Goal: Communication & Community: Answer question/provide support

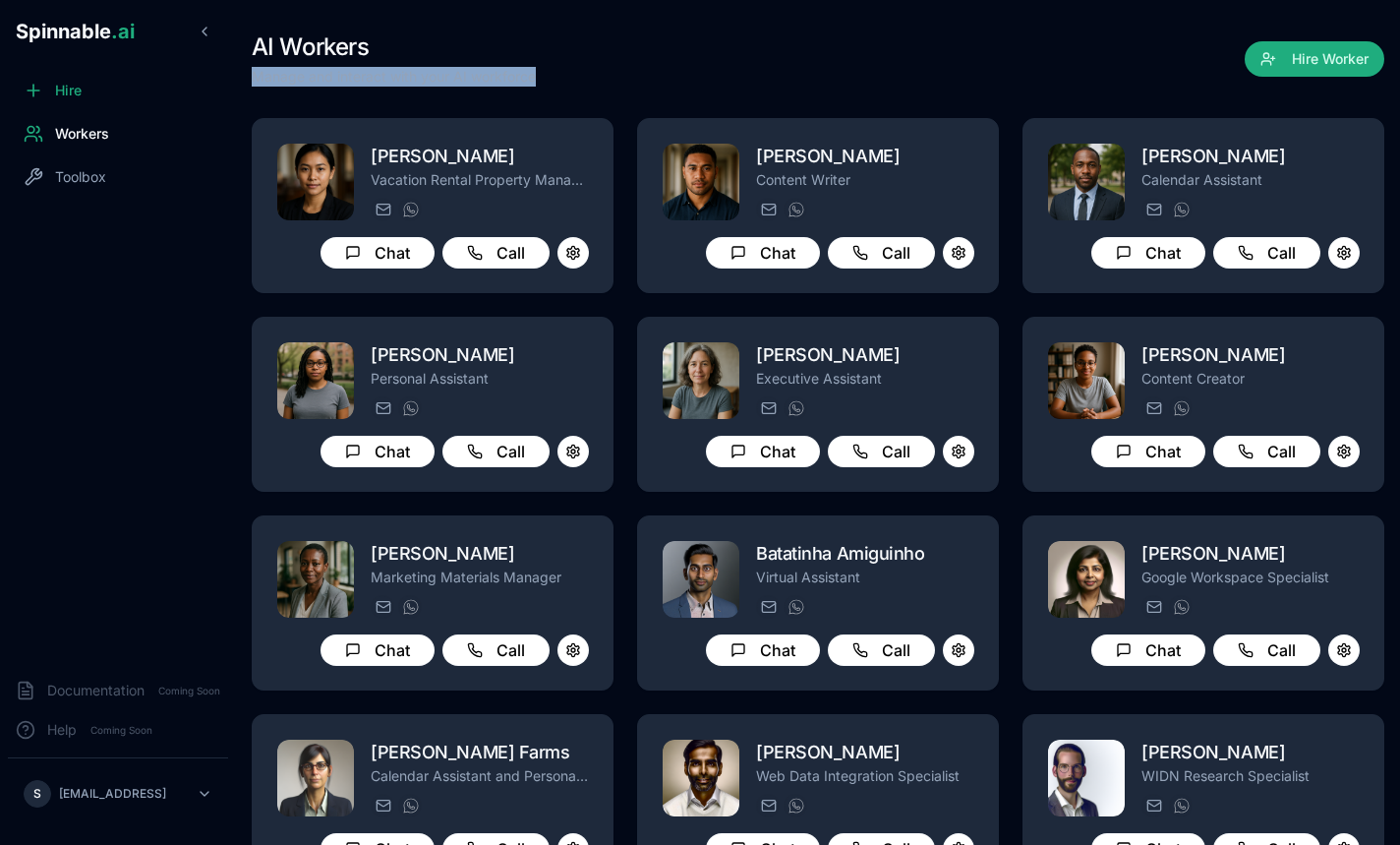
click at [619, 85] on div "AI Workers Manage and interact with your AI workforce Hire Worker" at bounding box center [817, 59] width 1133 height 55
click at [631, 68] on div "AI Workers Manage and interact with your AI workforce Hire Worker" at bounding box center [817, 59] width 1133 height 55
drag, startPoint x: 586, startPoint y: 81, endPoint x: 638, endPoint y: 84, distance: 52.1
click at [638, 84] on div "AI Workers Manage and interact with your AI workforce Hire Worker" at bounding box center [817, 59] width 1133 height 55
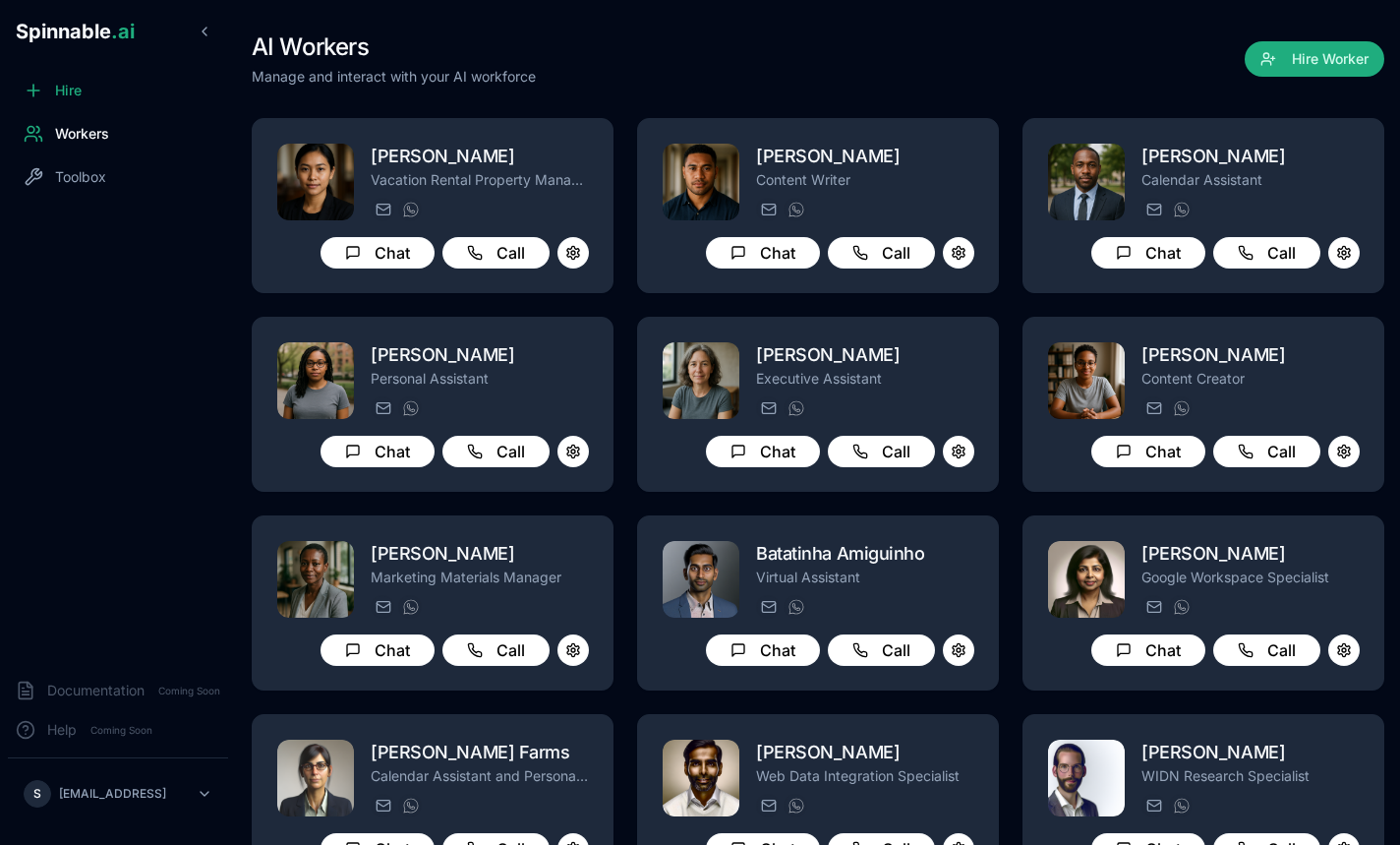
click at [928, 97] on div "AI Workers Manage and interact with your AI workforce Hire Worker [PERSON_NAME]…" at bounding box center [817, 560] width 1133 height 1119
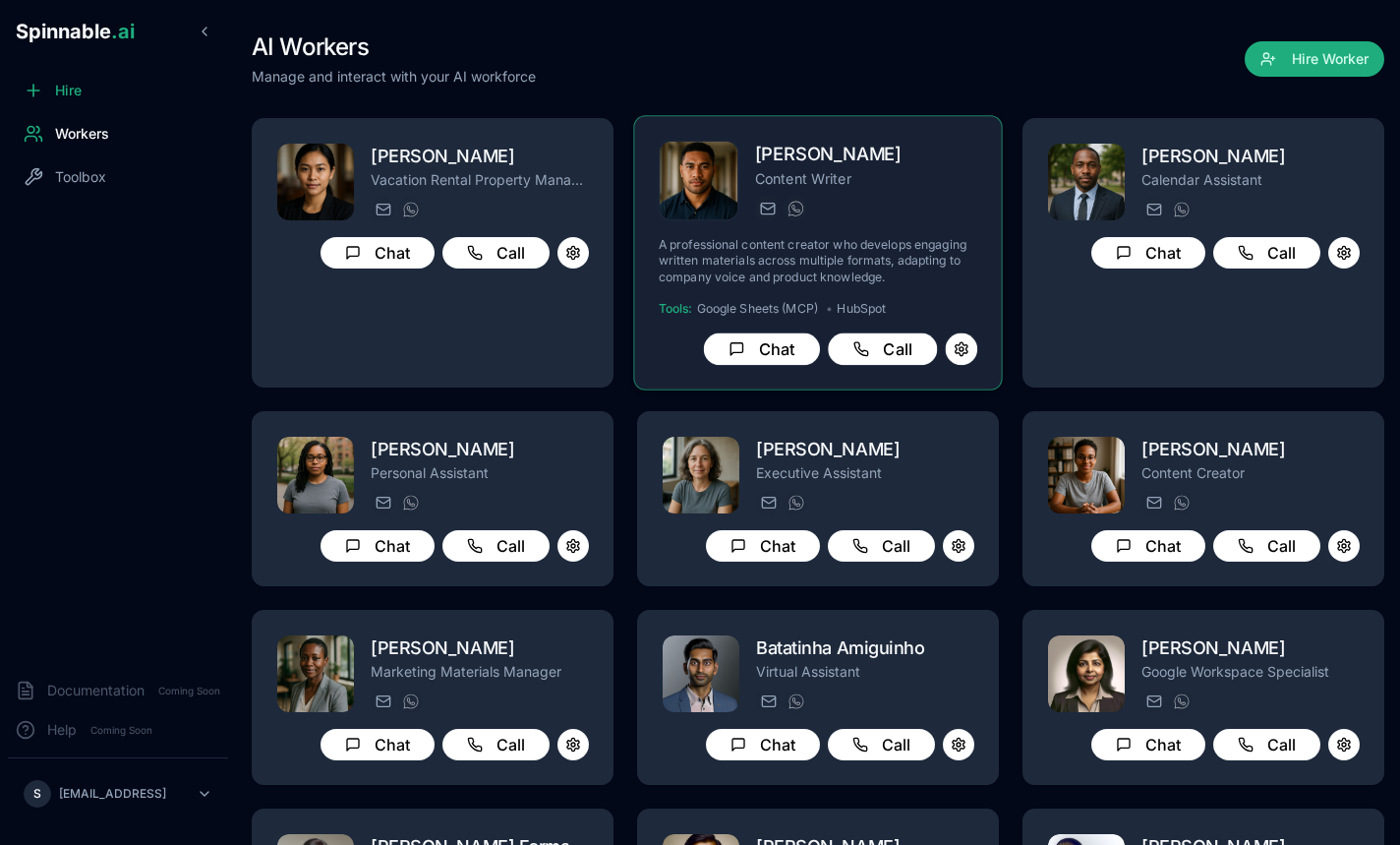
click at [882, 240] on p "A professional content creator who develops engaging written materials across m…" at bounding box center [818, 260] width 318 height 48
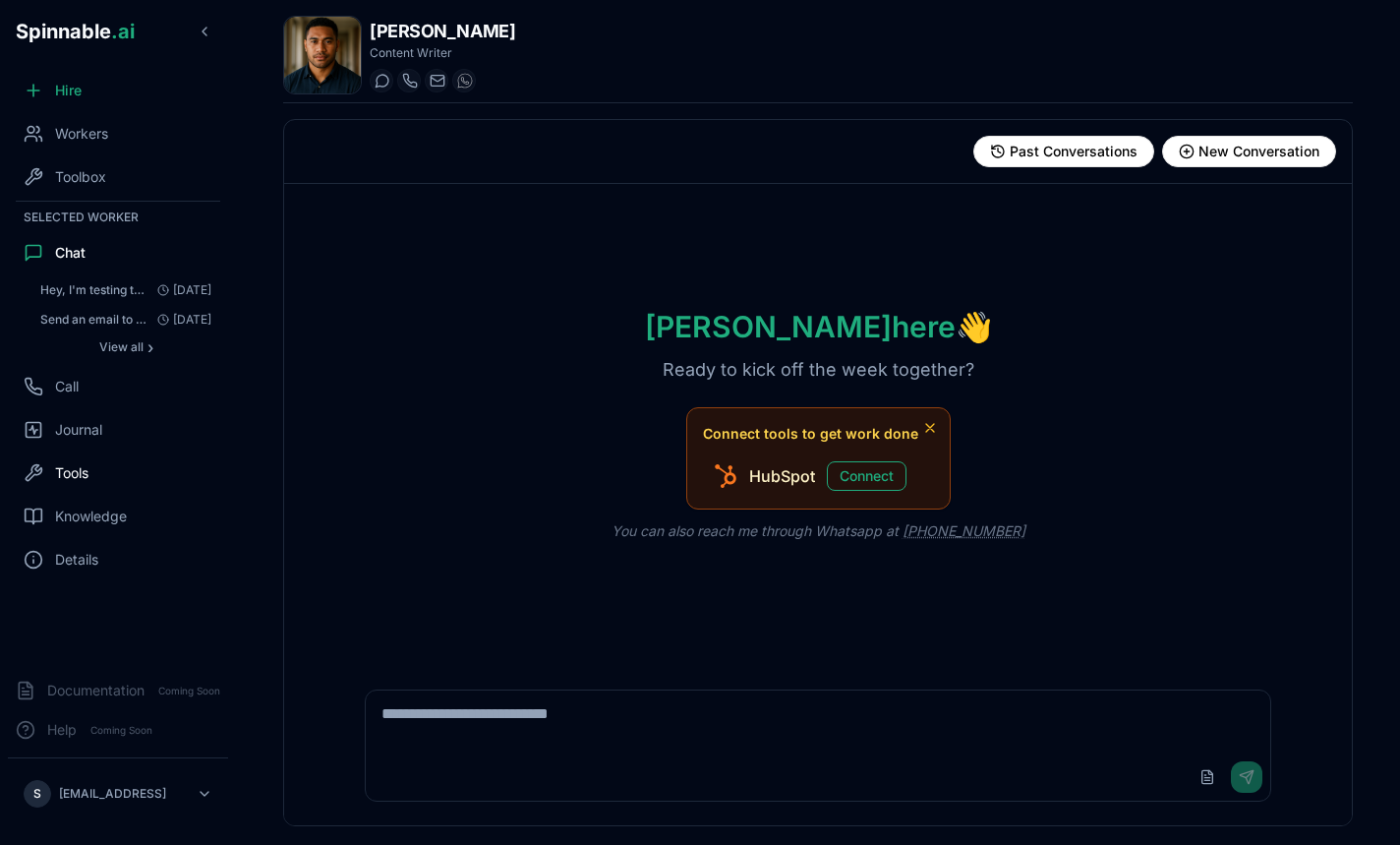
click at [63, 477] on span "Tools" at bounding box center [72, 473] width 34 height 20
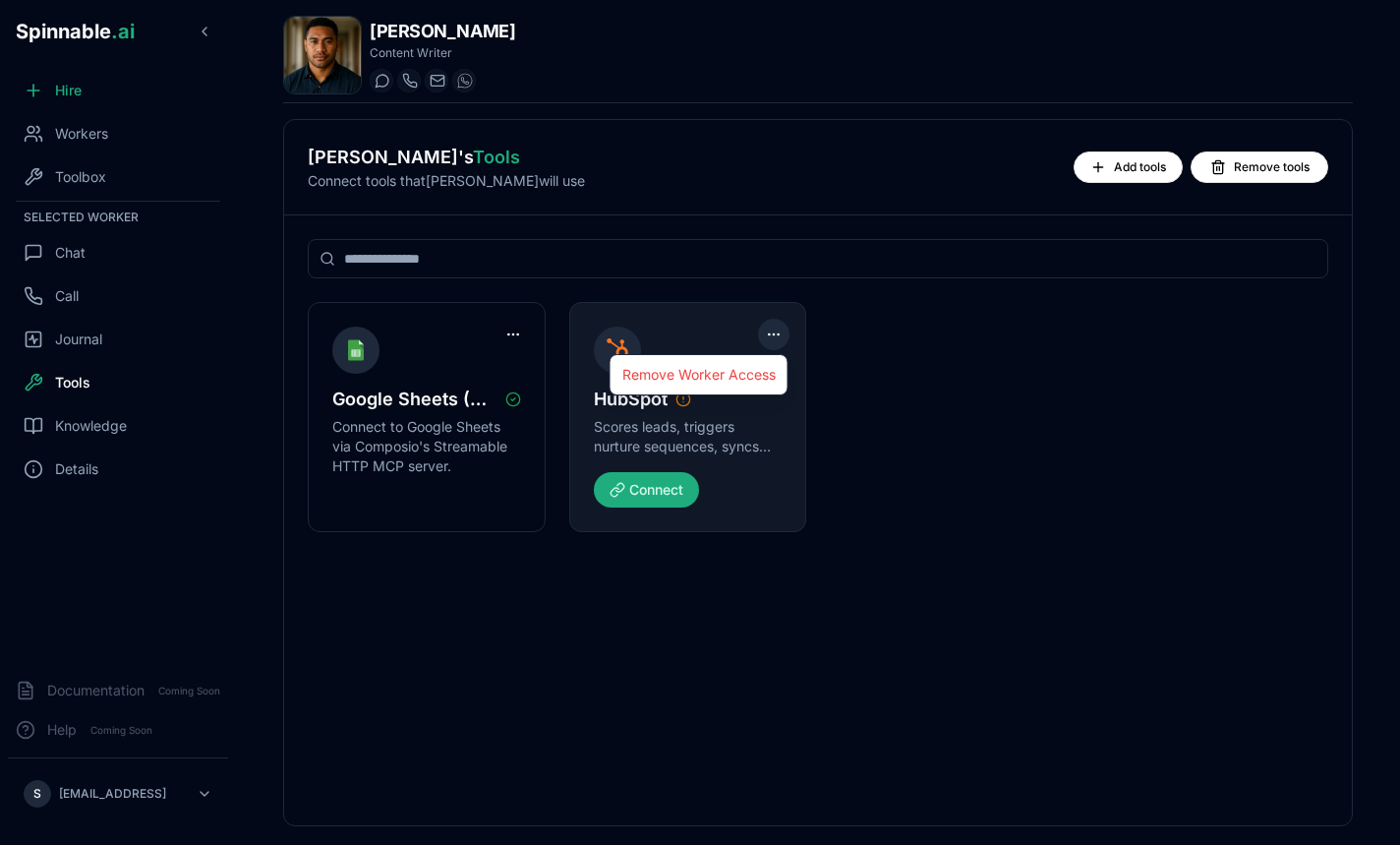
click at [780, 334] on html "Spinnable .ai Hire Workers Toolbox Selected Worker Chat Call Journal Tools Know…" at bounding box center [700, 422] width 1400 height 845
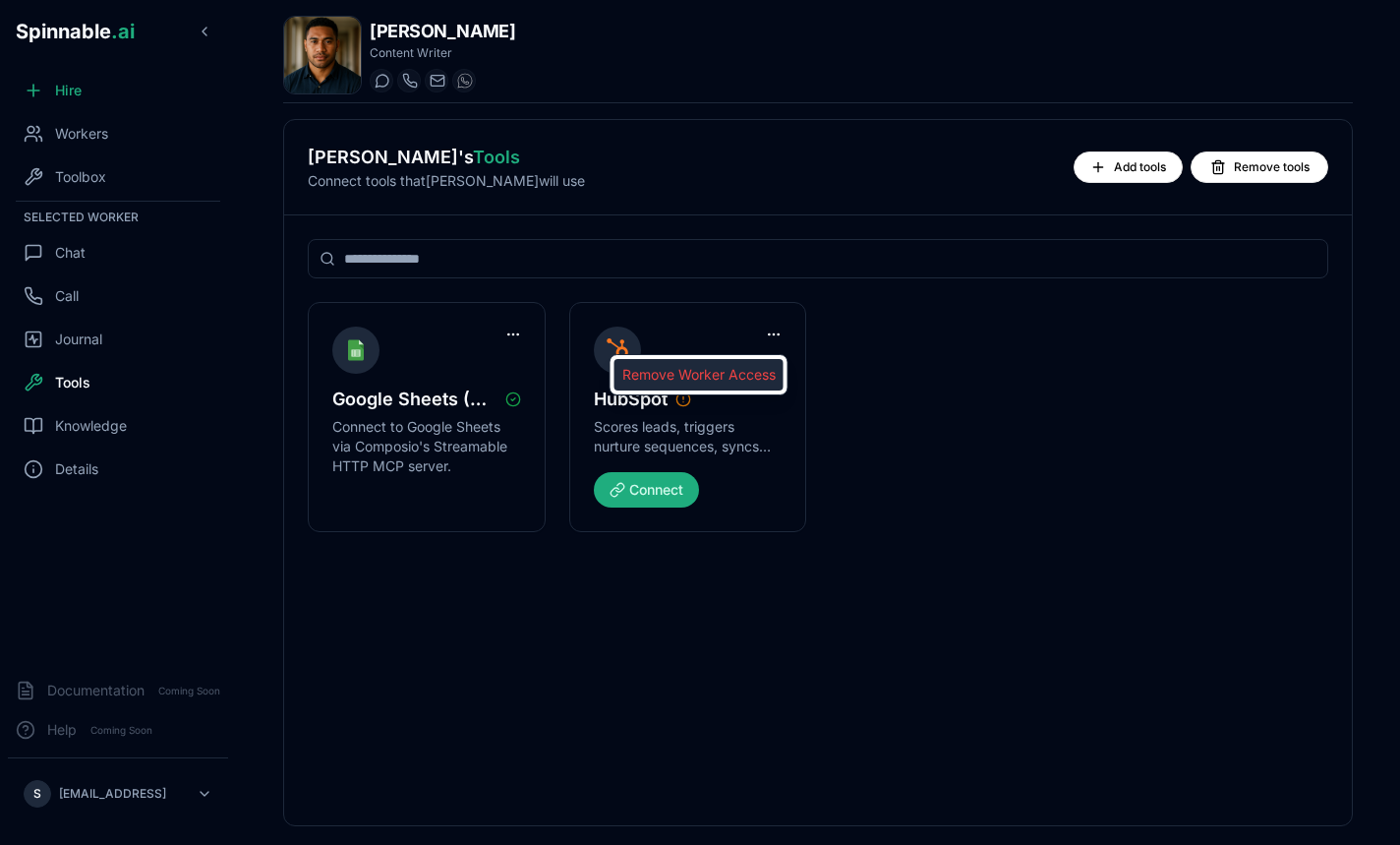
click at [750, 379] on div "Remove Worker Access" at bounding box center [699, 375] width 169 height 32
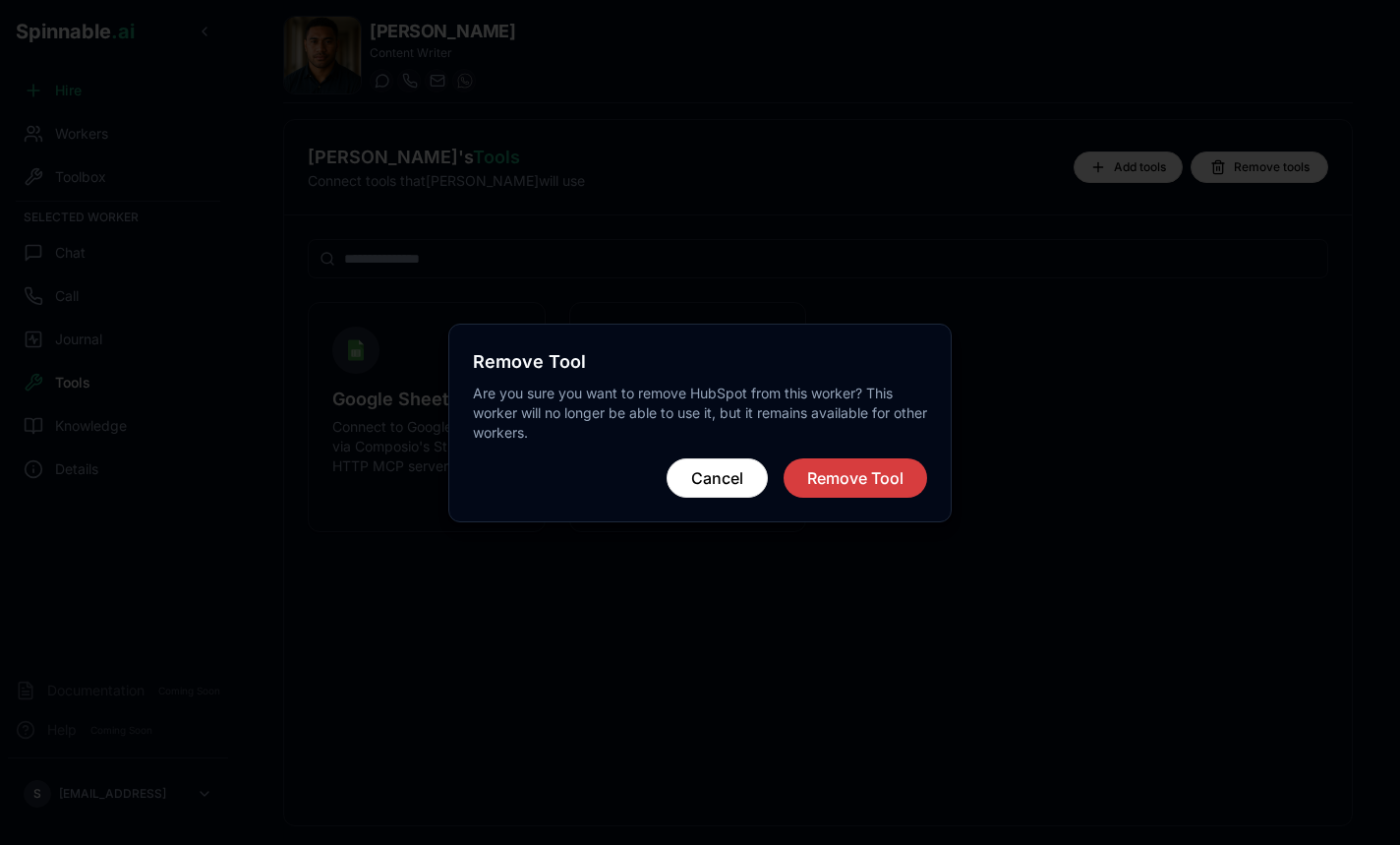
click at [855, 485] on button "Remove Tool" at bounding box center [855, 478] width 143 height 40
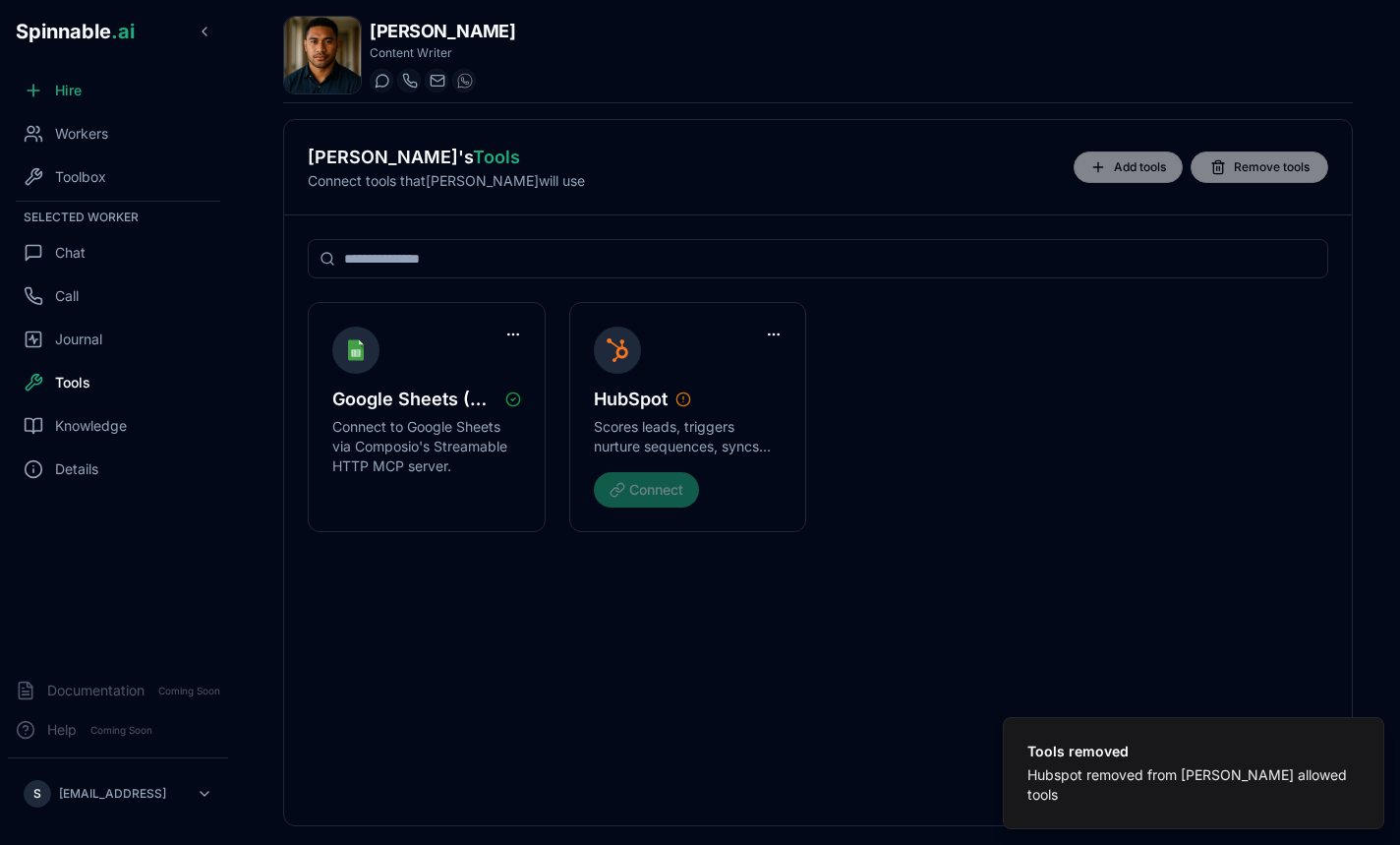
click at [1137, 537] on div "Google Sheets (MCP) Connect to Google Sheets via Composio's Streamable HTTP MCP…" at bounding box center [818, 520] width 1068 height 609
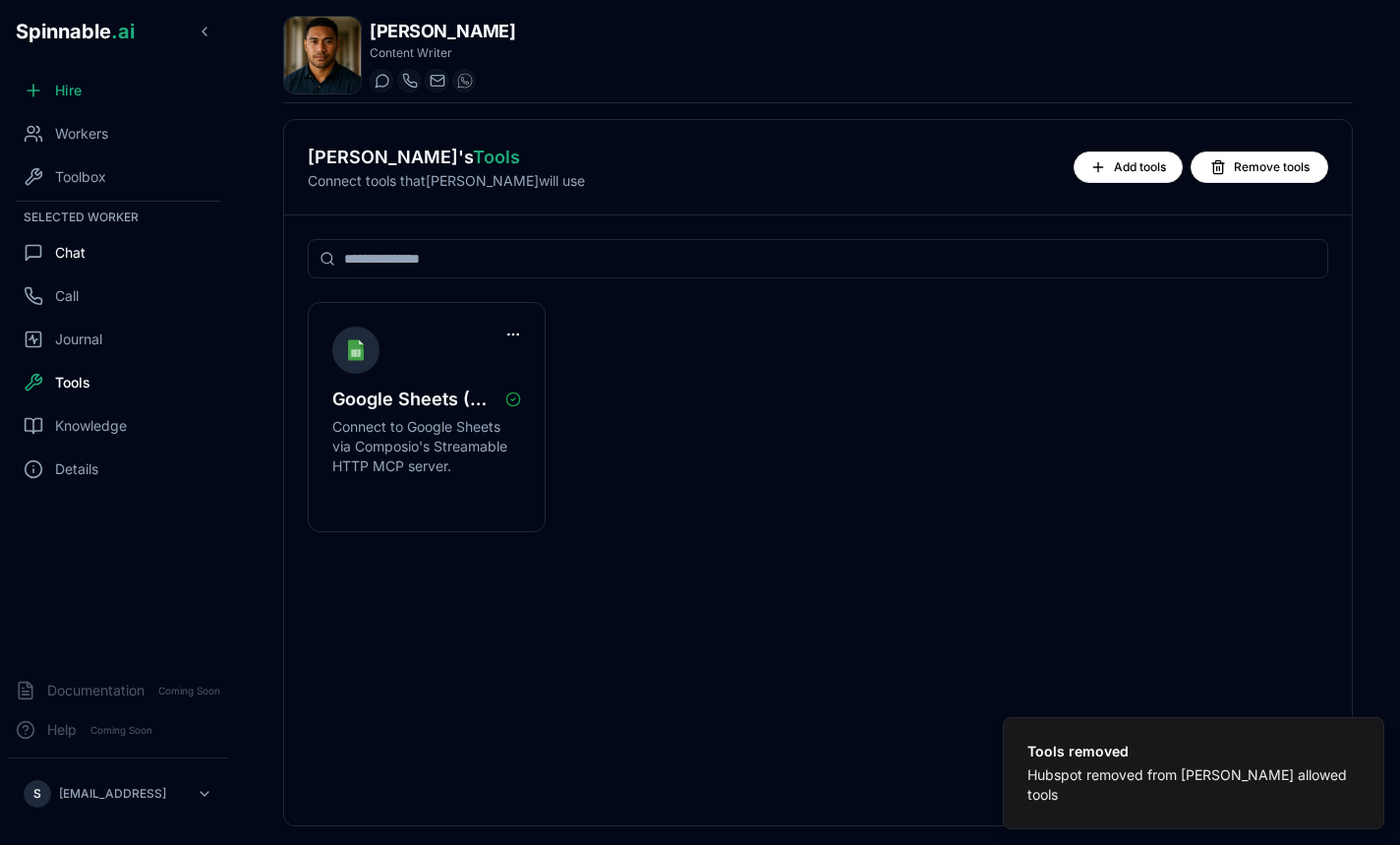
click at [93, 257] on div "Chat" at bounding box center [118, 253] width 221 height 40
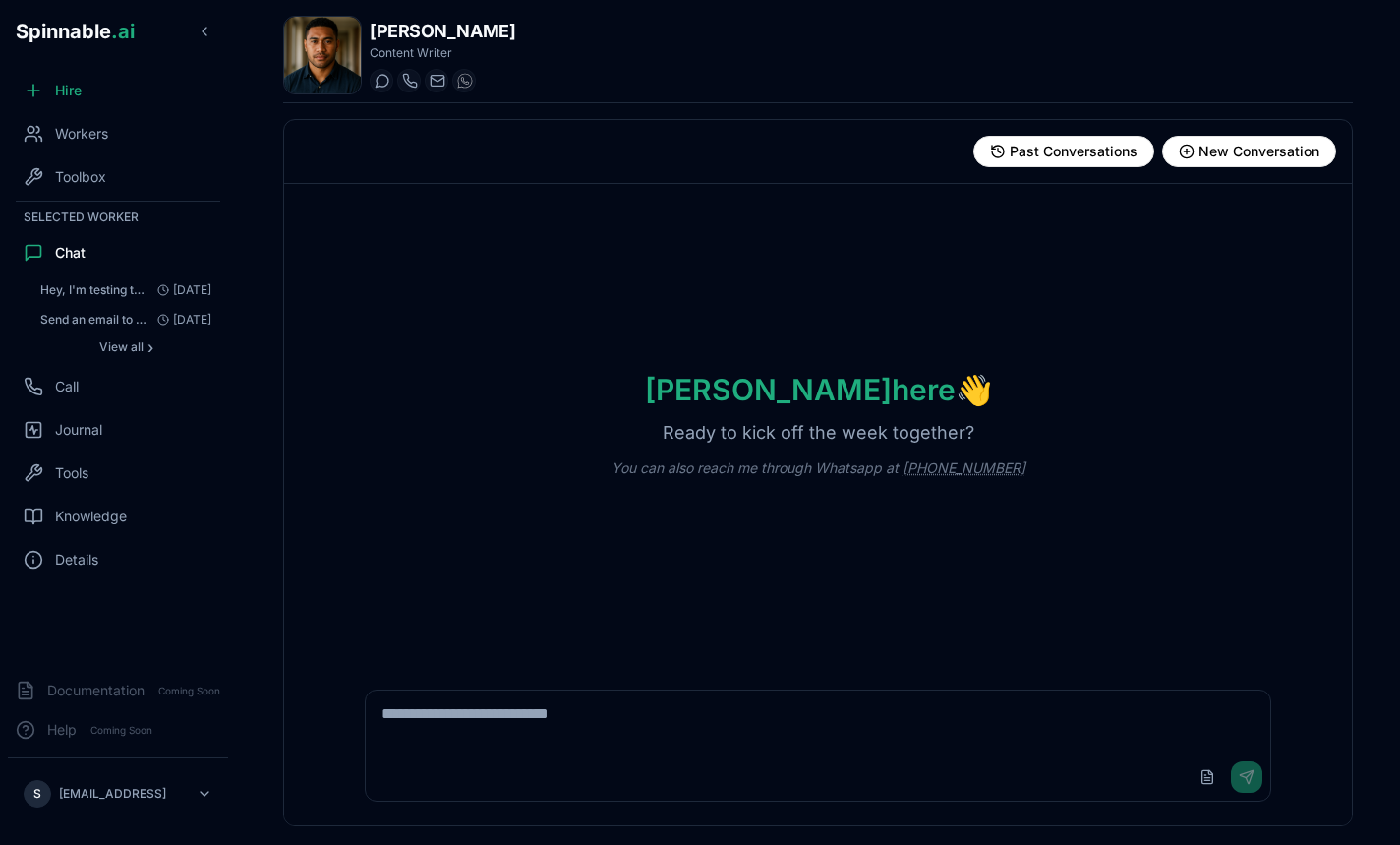
click at [506, 710] on textarea at bounding box center [817, 721] width 904 height 63
type textarea "**********"
click at [572, 84] on icon at bounding box center [565, 81] width 14 height 14
click at [775, 427] on p "Ready to kick off the week together?" at bounding box center [818, 432] width 375 height 28
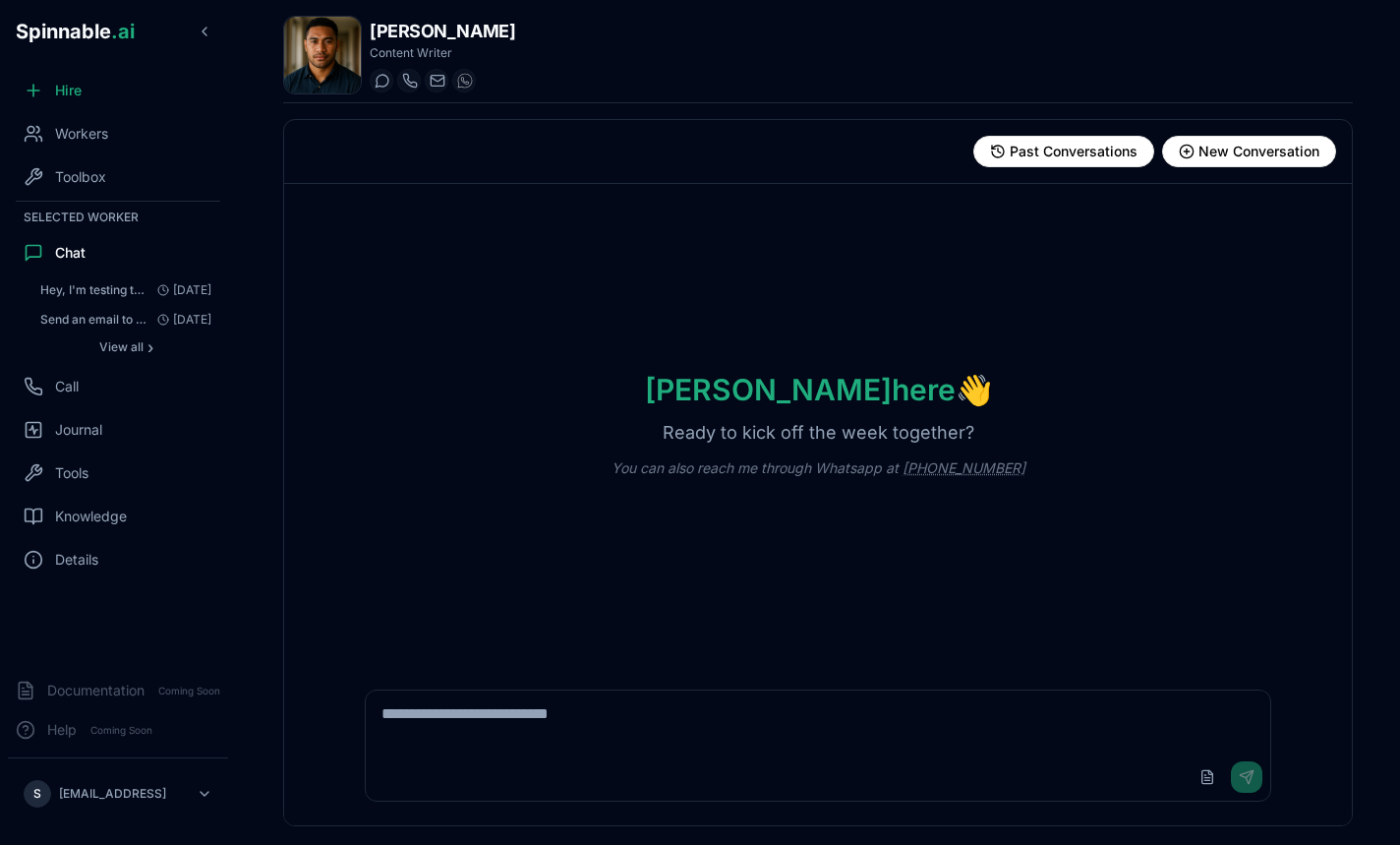
click at [775, 427] on p "Ready to kick off the week together?" at bounding box center [818, 432] width 375 height 28
click at [779, 435] on p "Ready to kick off the week together?" at bounding box center [818, 432] width 375 height 28
click at [496, 705] on textarea at bounding box center [817, 721] width 904 height 63
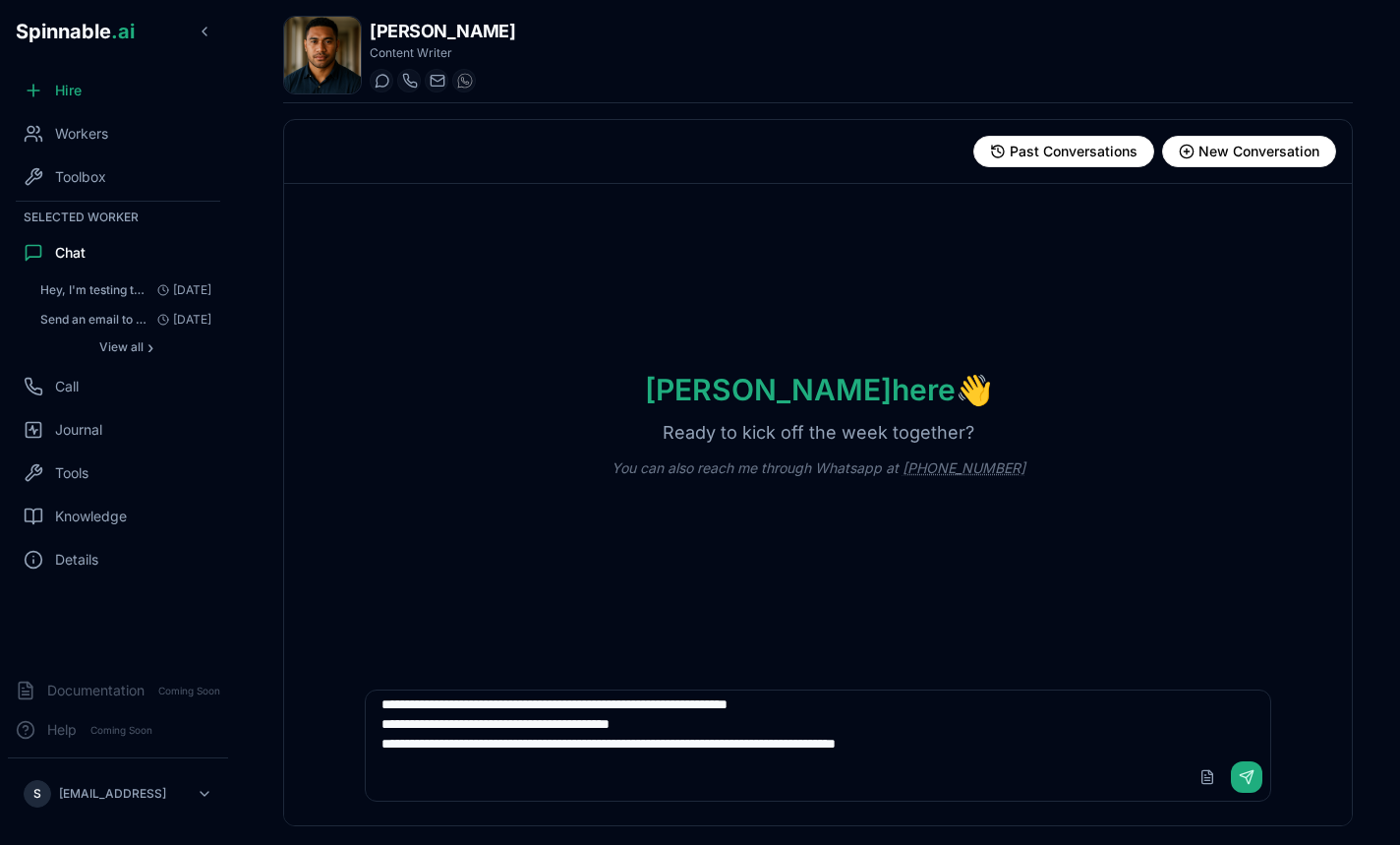
type textarea "**********"
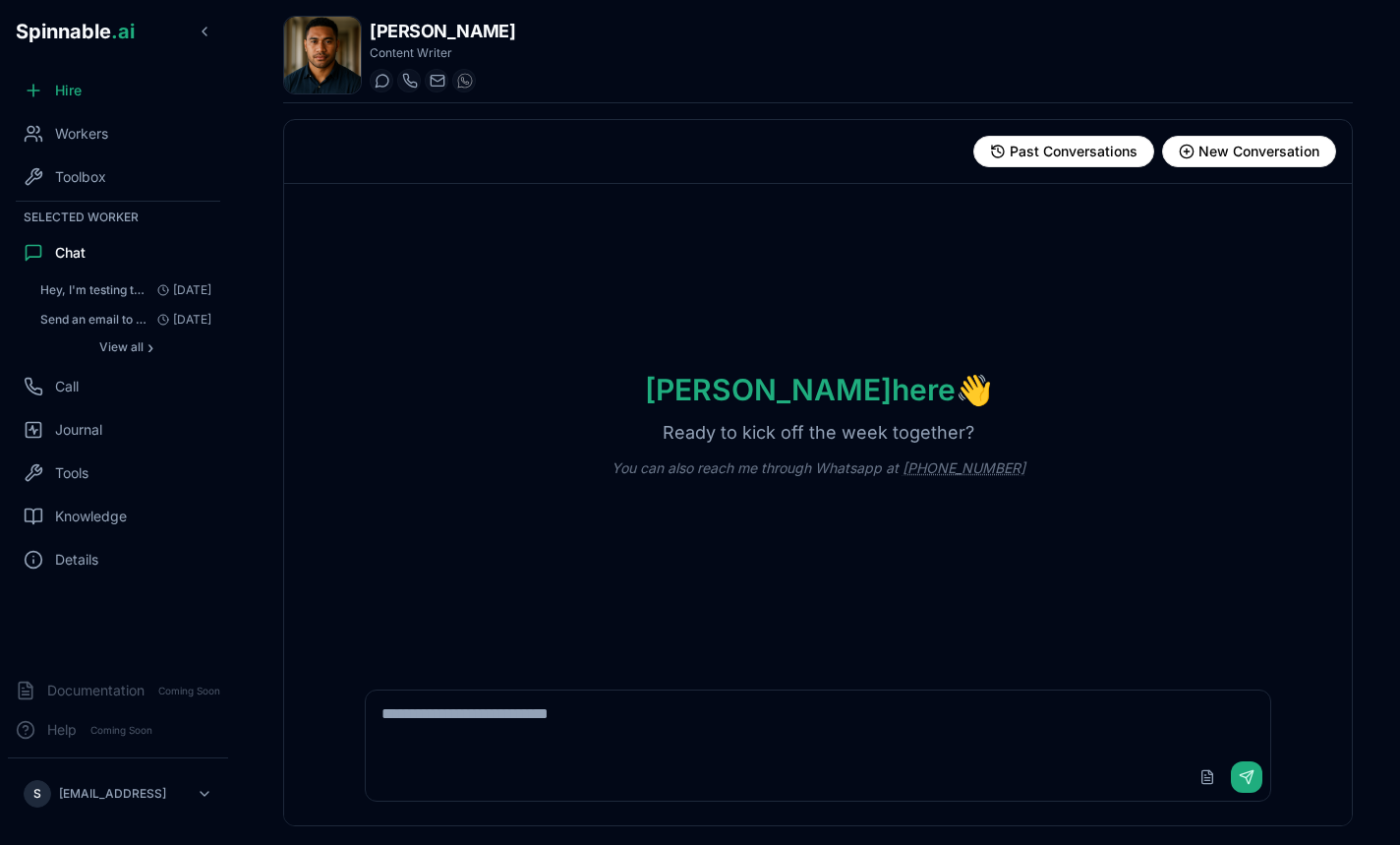
scroll to position [0, 0]
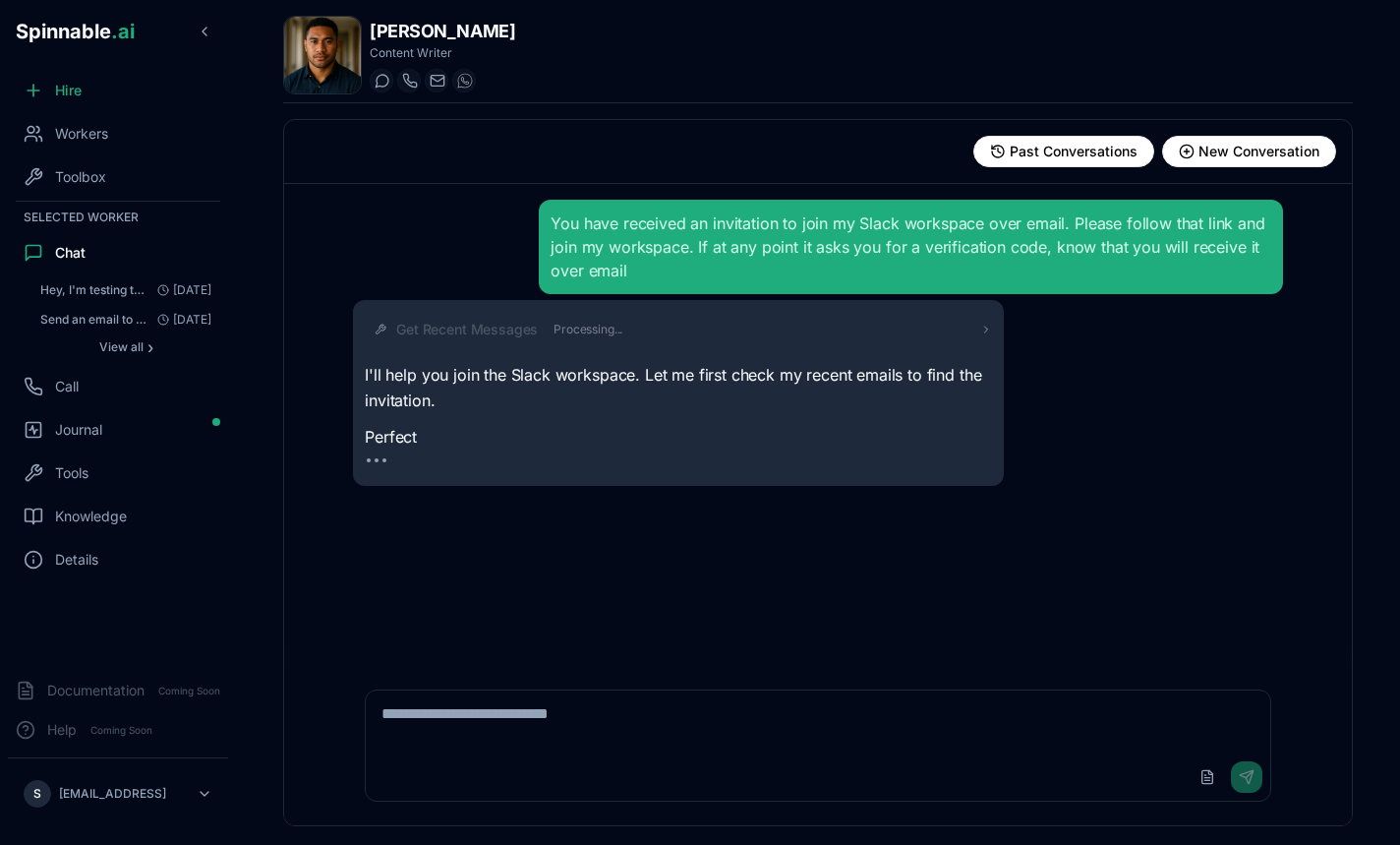
click at [779, 341] on div "Get Recent Messages Processing..." at bounding box center [678, 330] width 627 height 36
click at [839, 336] on div "Get Recent Messages Processing..." at bounding box center [694, 329] width 596 height 20
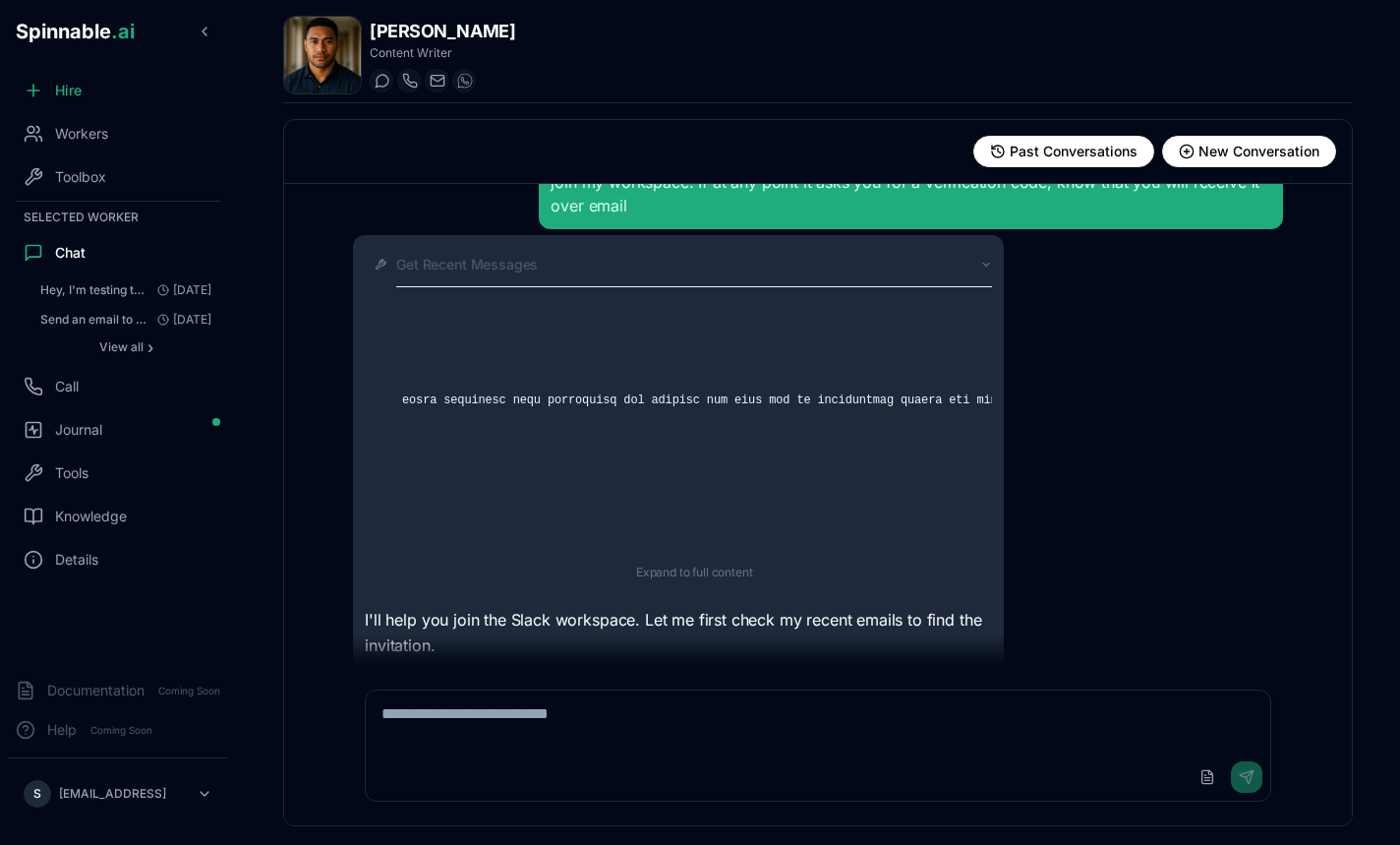
scroll to position [0, 2665]
click at [985, 263] on icon at bounding box center [986, 264] width 12 height 12
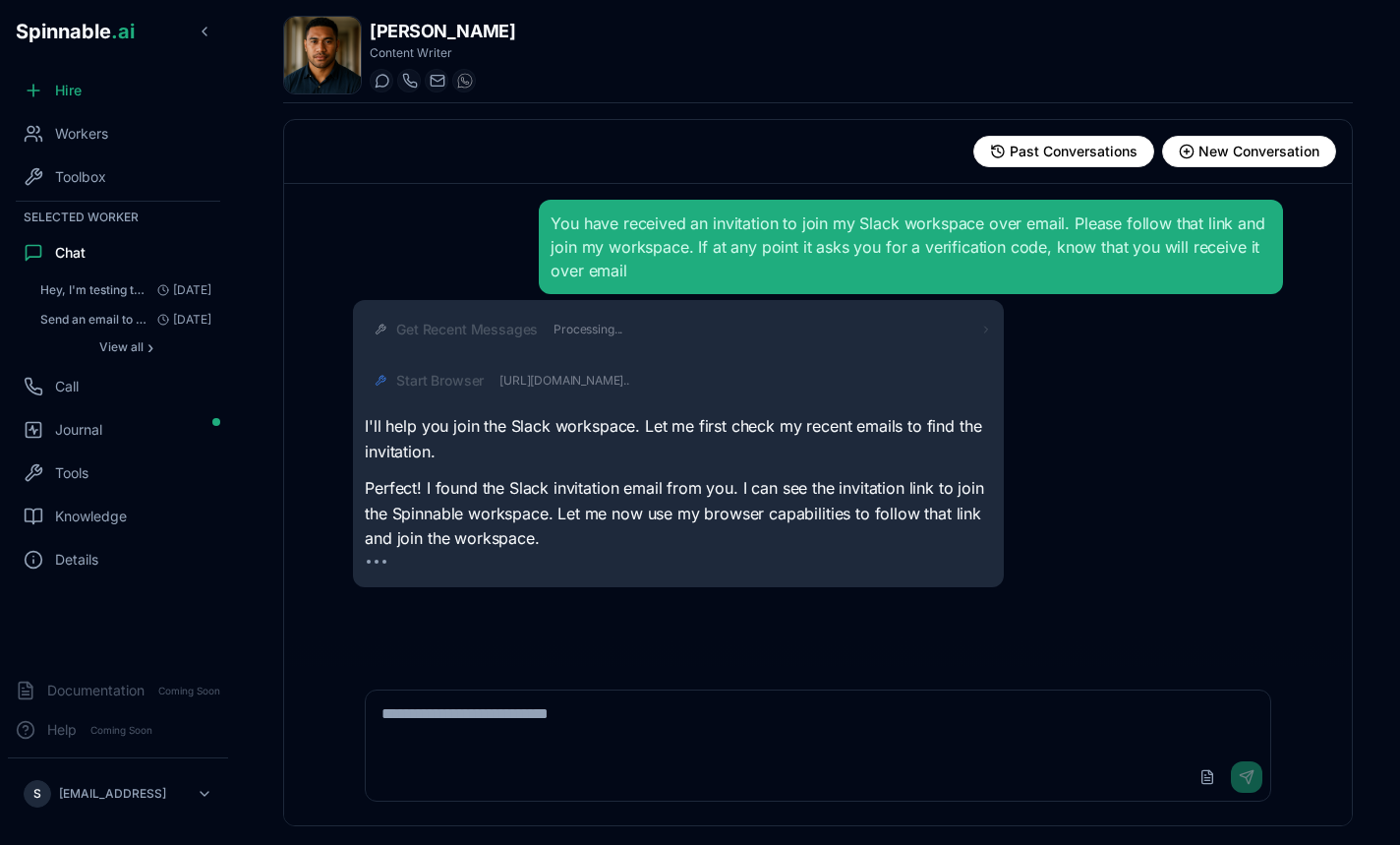
click at [629, 388] on span "[URL][DOMAIN_NAME].." at bounding box center [564, 381] width 130 height 16
click at [714, 383] on div "Start Browser" at bounding box center [694, 381] width 596 height 20
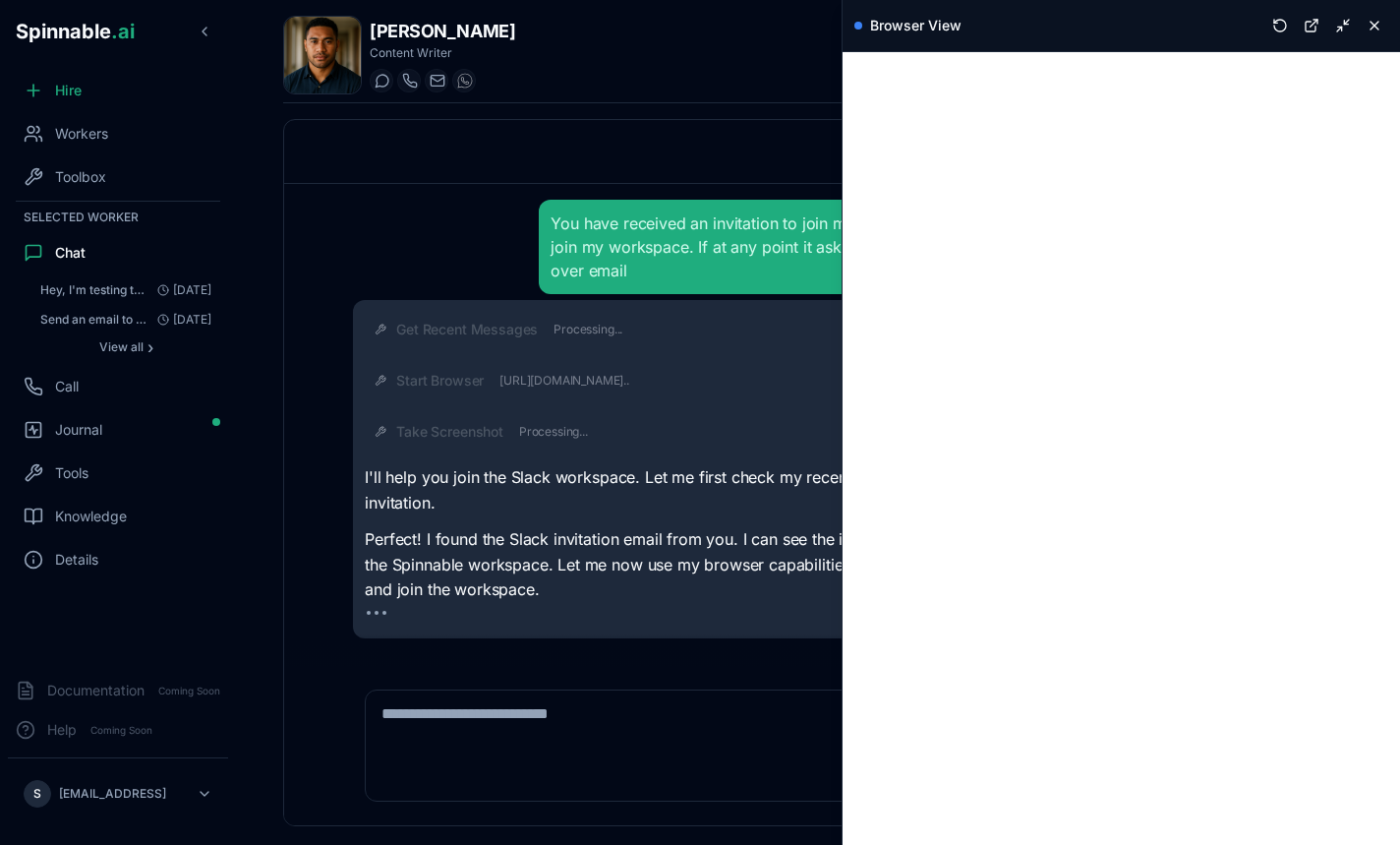
drag, startPoint x: 844, startPoint y: 523, endPoint x: 842, endPoint y: 550, distance: 27.1
click at [842, 549] on div "Past Conversations New Conversation Conversations You have received an invitati…" at bounding box center [818, 472] width 1070 height 707
click at [683, 552] on p "Perfect! I found the Slack invitation email from you. I can see the invitation …" at bounding box center [678, 565] width 627 height 76
click at [556, 436] on span "Processing..." at bounding box center [553, 431] width 69 height 16
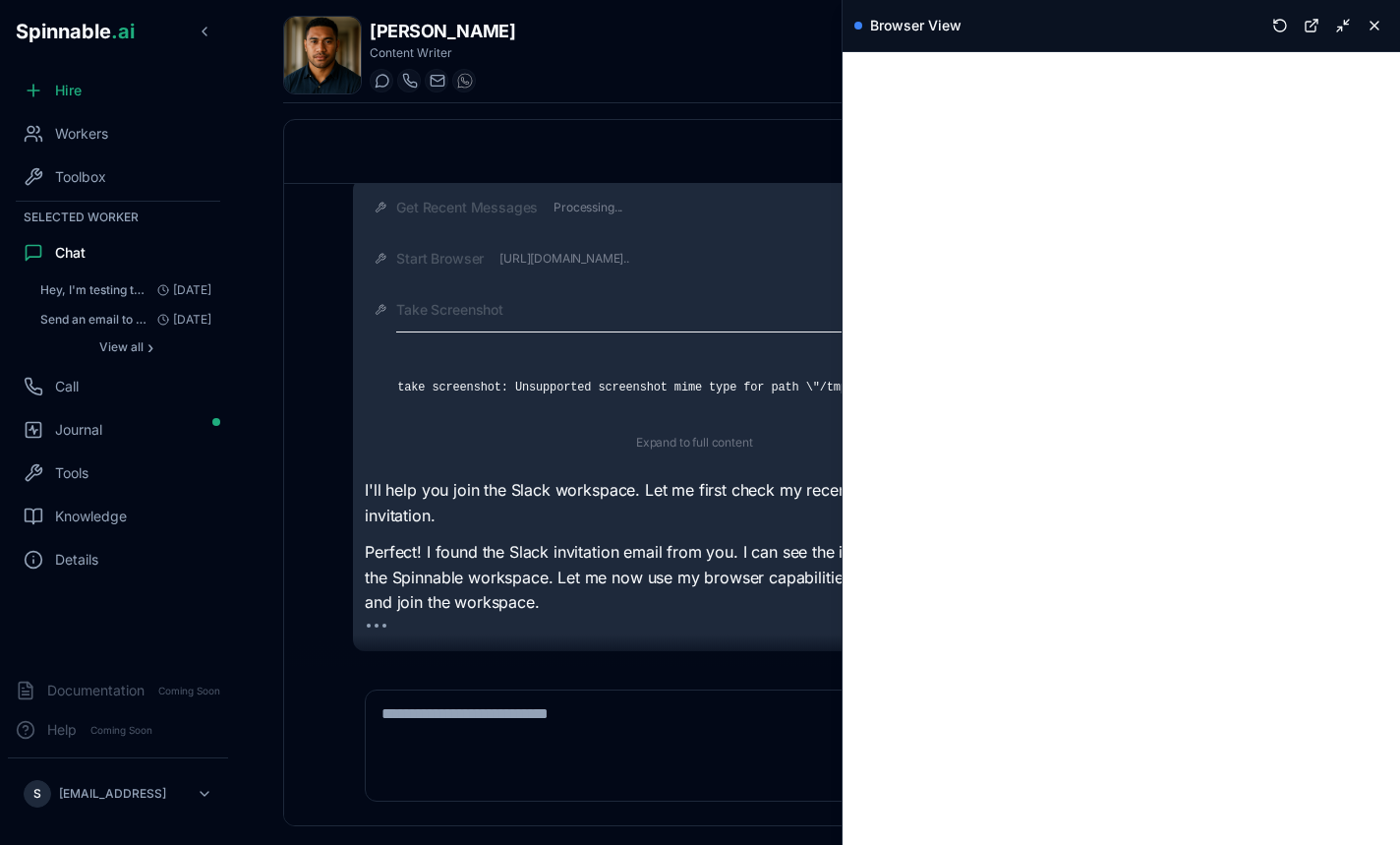
scroll to position [119, 0]
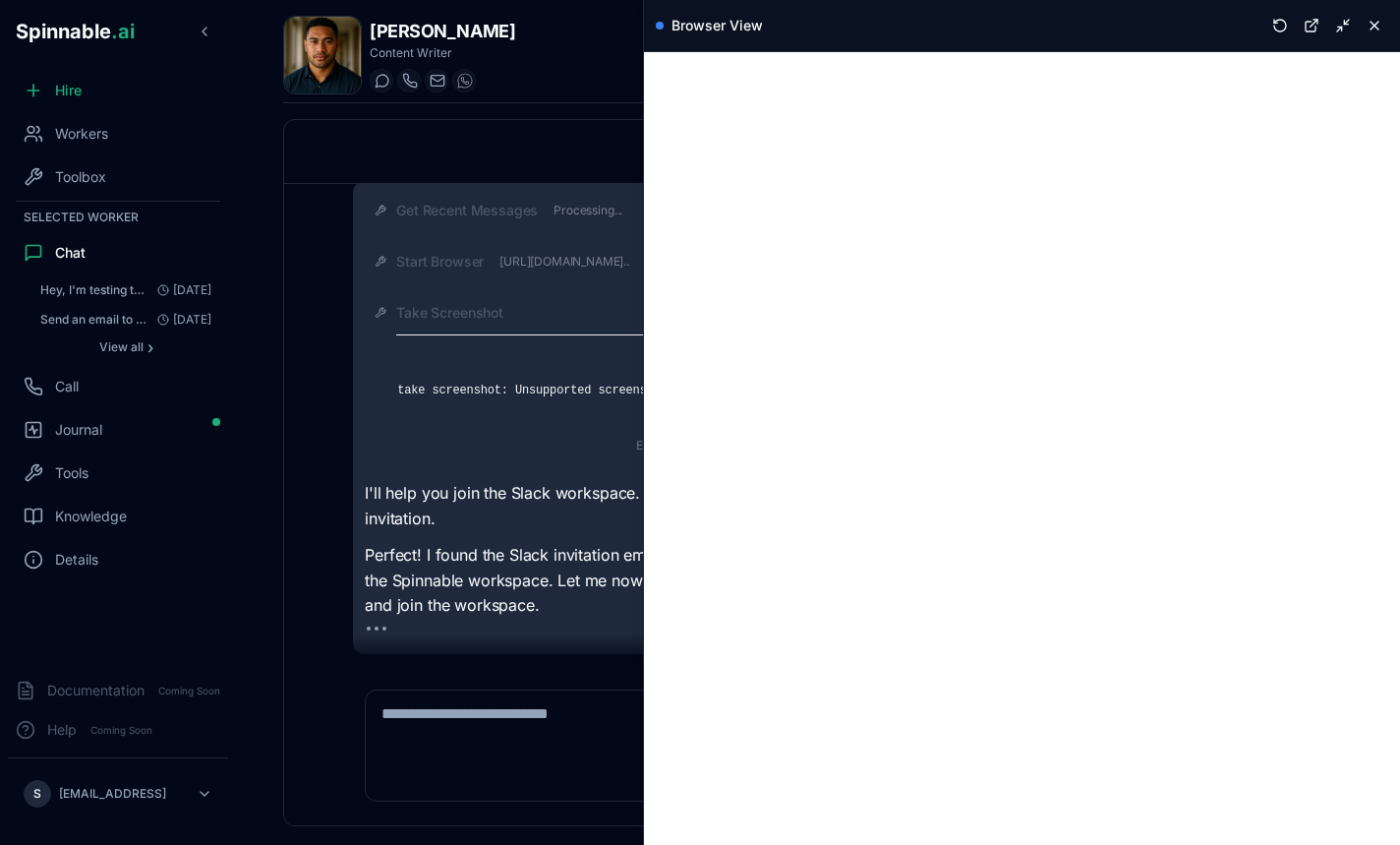
drag, startPoint x: 843, startPoint y: 304, endPoint x: 643, endPoint y: 434, distance: 238.5
click at [643, 434] on div "Past Conversations New Conversation Conversations You have received an invitati…" at bounding box center [818, 472] width 1070 height 707
click at [528, 312] on div "Take Screenshot" at bounding box center [694, 313] width 596 height 20
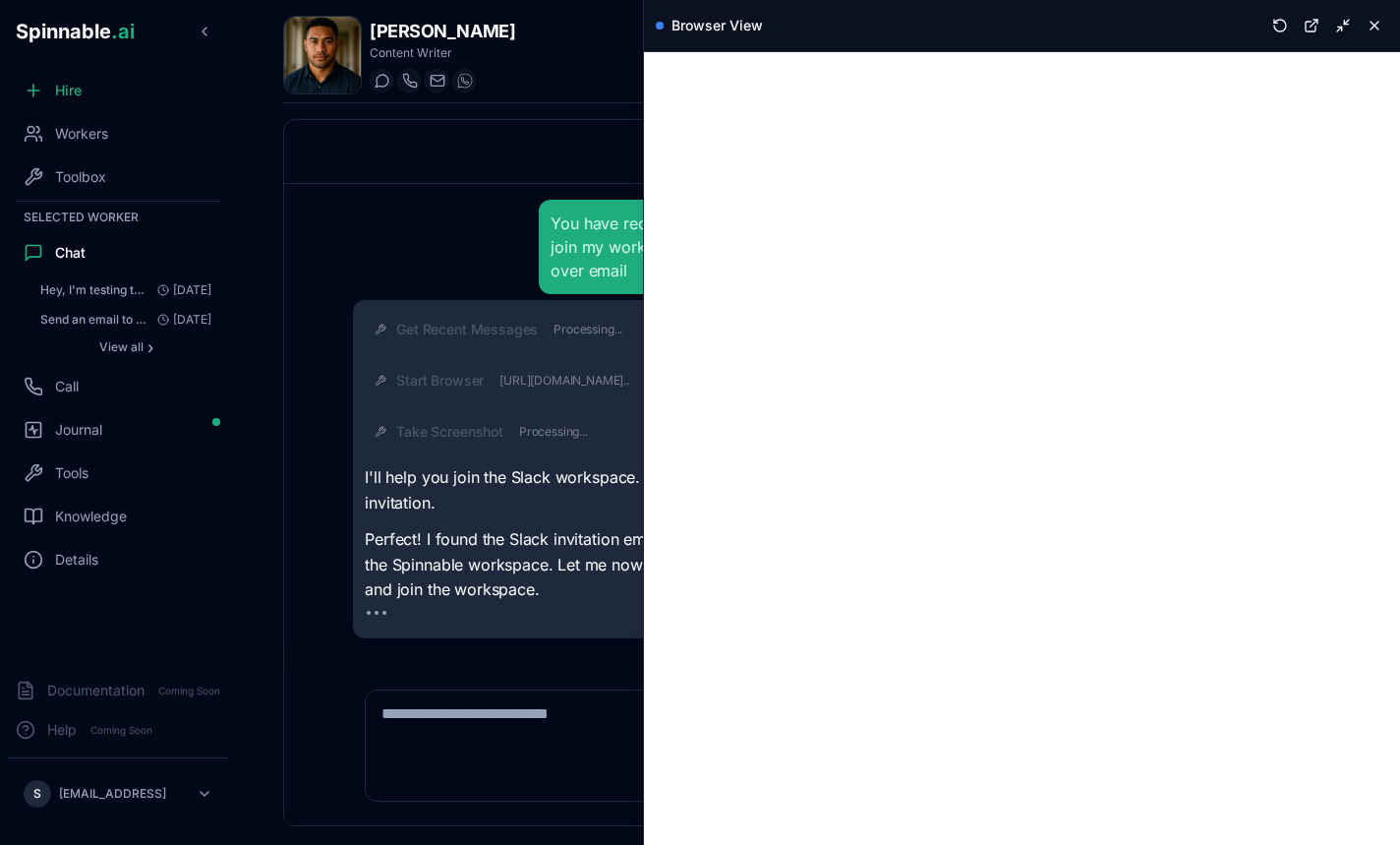
click at [565, 511] on p "I'll help you join the Slack workspace. Let me first check my recent emails to …" at bounding box center [678, 490] width 627 height 50
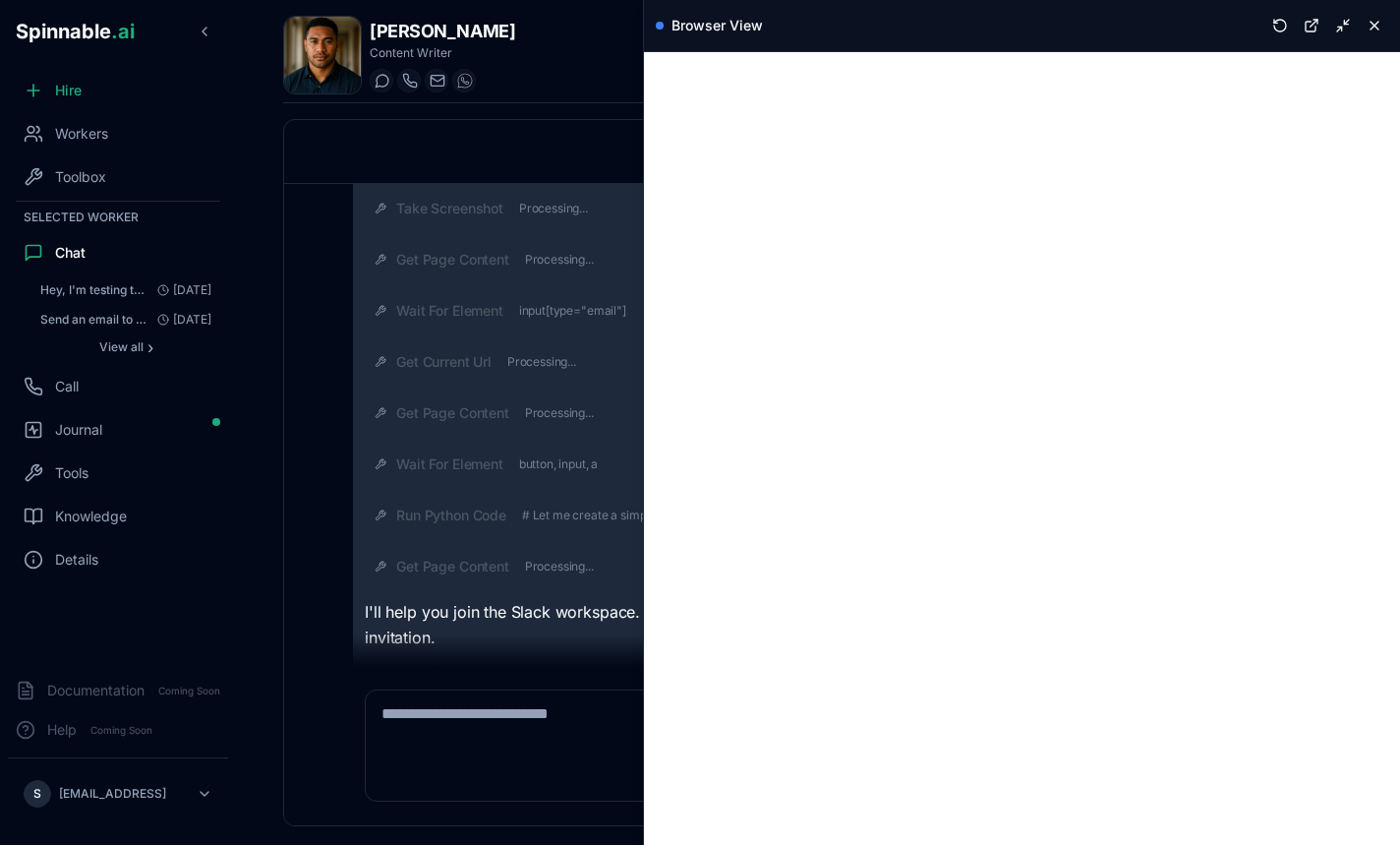
scroll to position [289, 0]
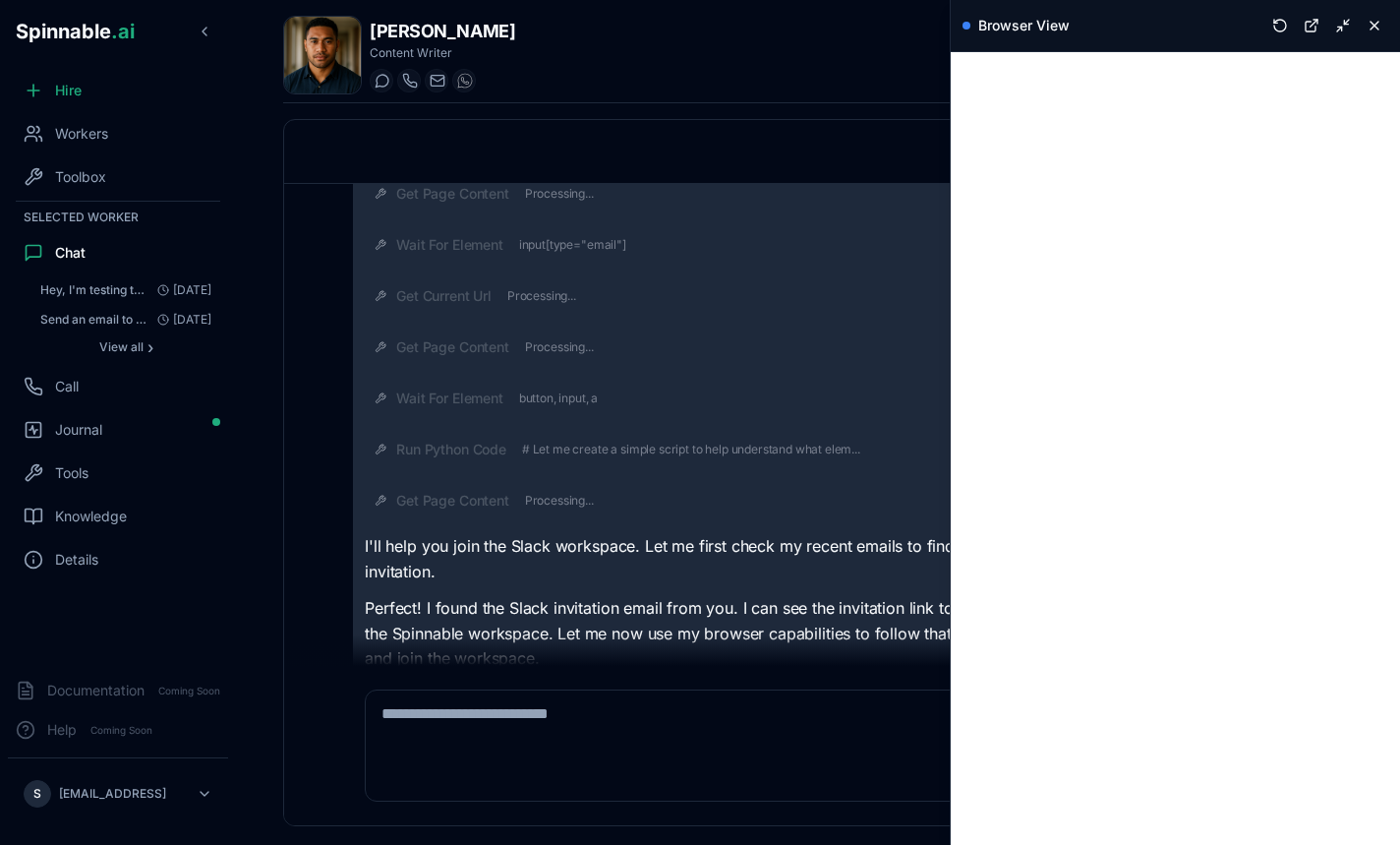
drag, startPoint x: 645, startPoint y: 403, endPoint x: 950, endPoint y: 402, distance: 305.0
click at [950, 402] on div "Browser View" at bounding box center [1174, 422] width 450 height 845
click at [695, 451] on span "# Let me create a simple script to help understand what elem..." at bounding box center [691, 449] width 338 height 16
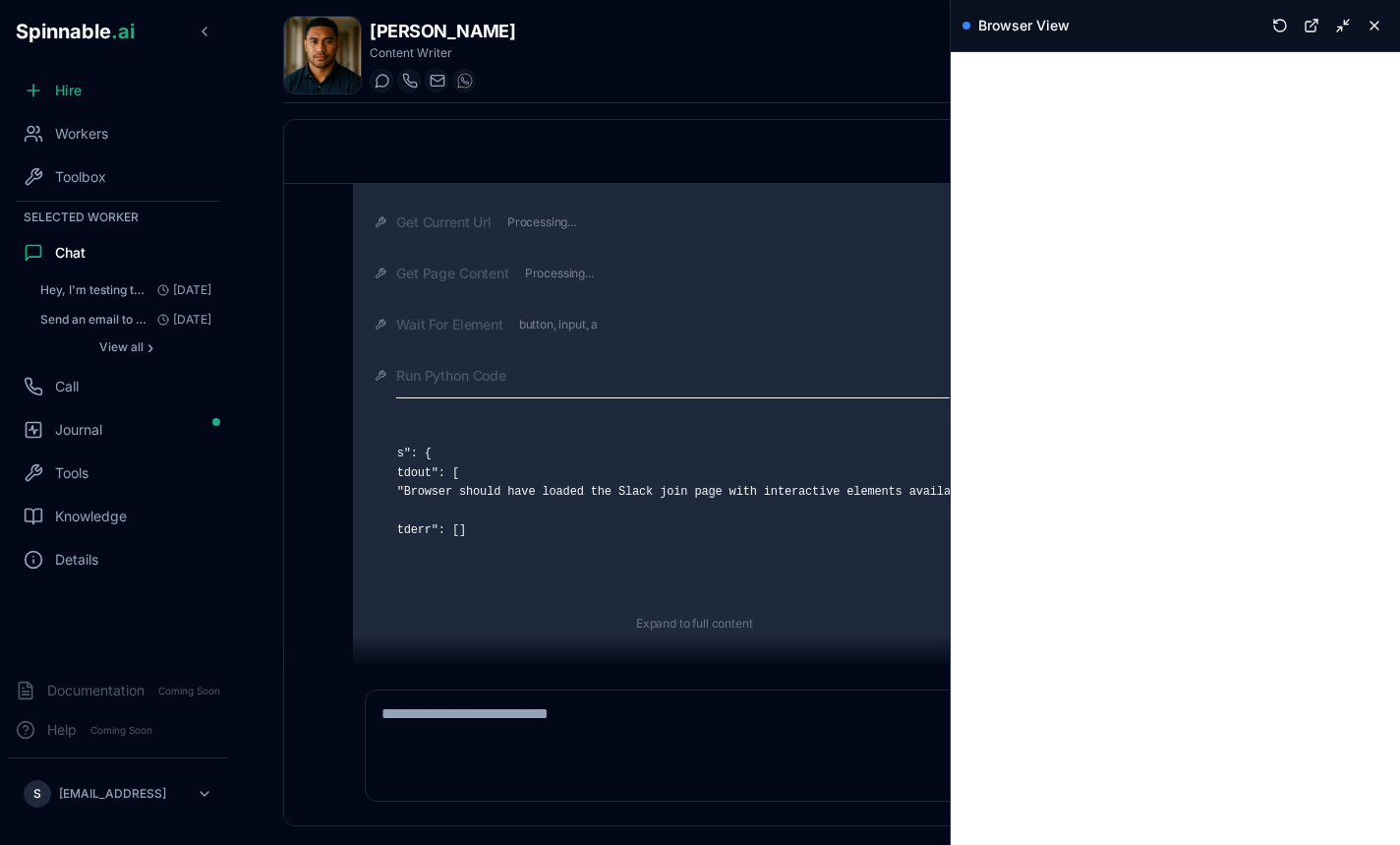
scroll to position [0, 0]
click at [481, 378] on span "Run Python Code" at bounding box center [451, 376] width 110 height 20
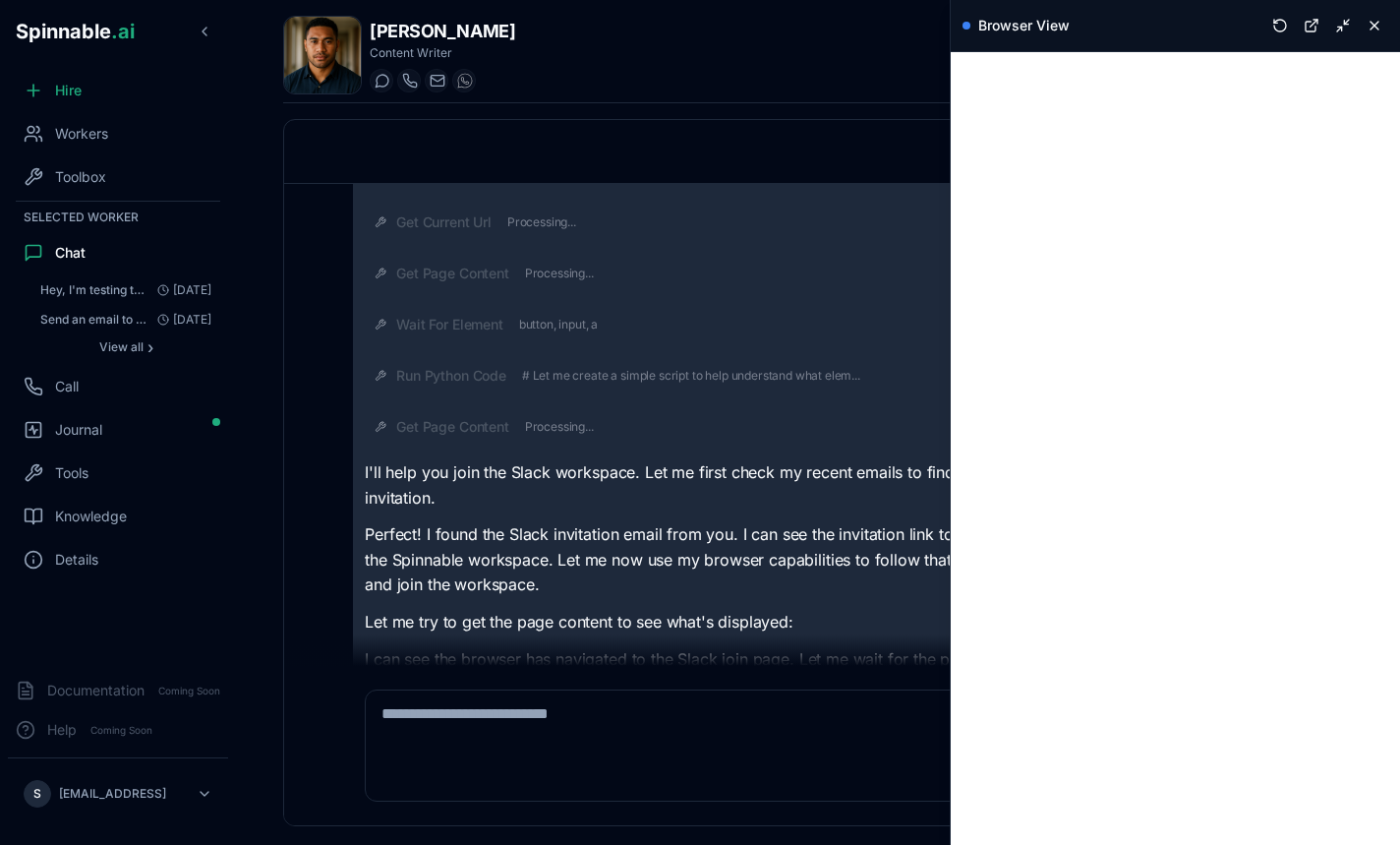
click at [531, 420] on span "Processing..." at bounding box center [559, 426] width 69 height 16
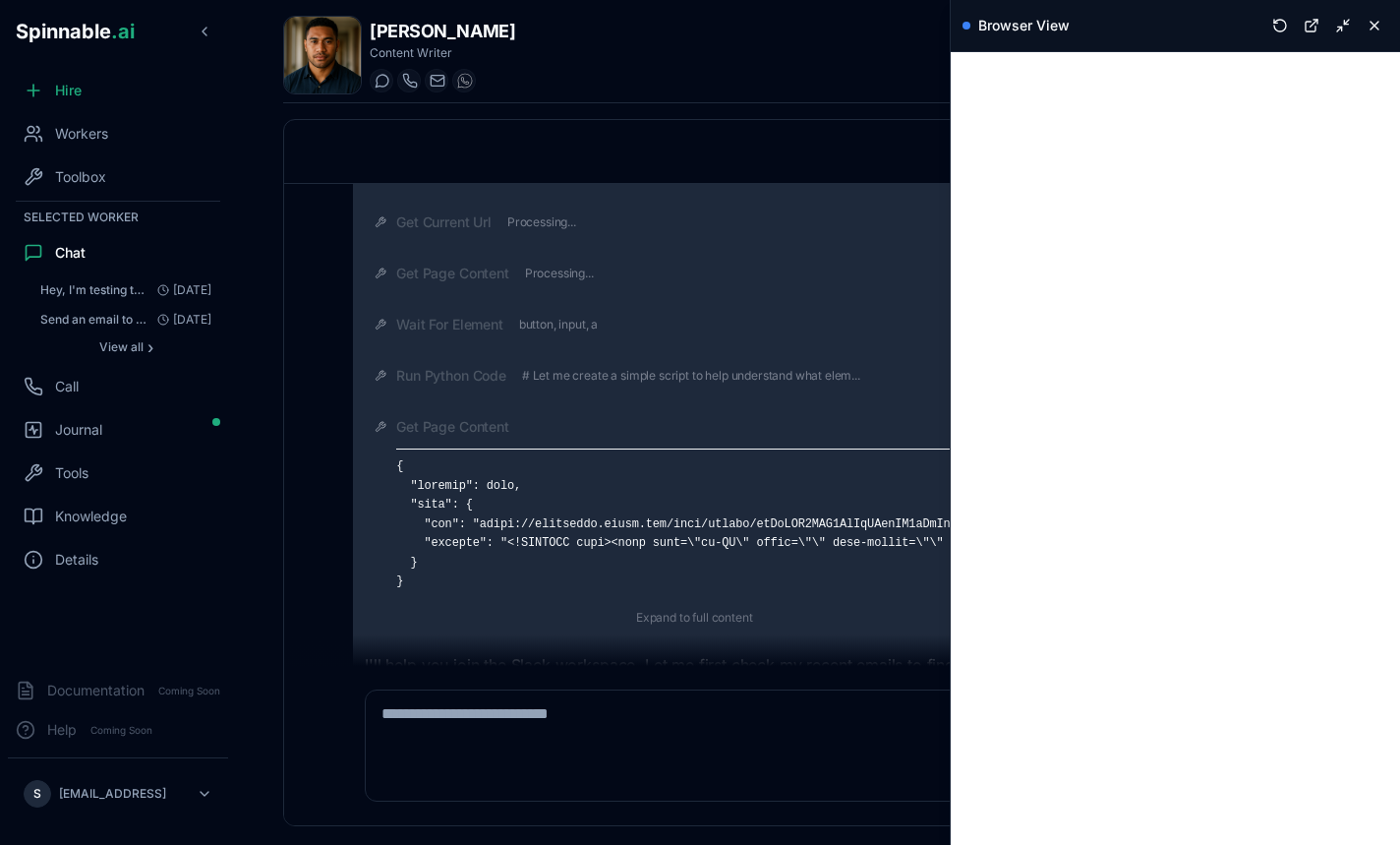
click at [505, 436] on div "Get Page Content Expand to full content" at bounding box center [694, 523] width 596 height 213
click at [506, 424] on span "Get Page Content" at bounding box center [452, 426] width 112 height 20
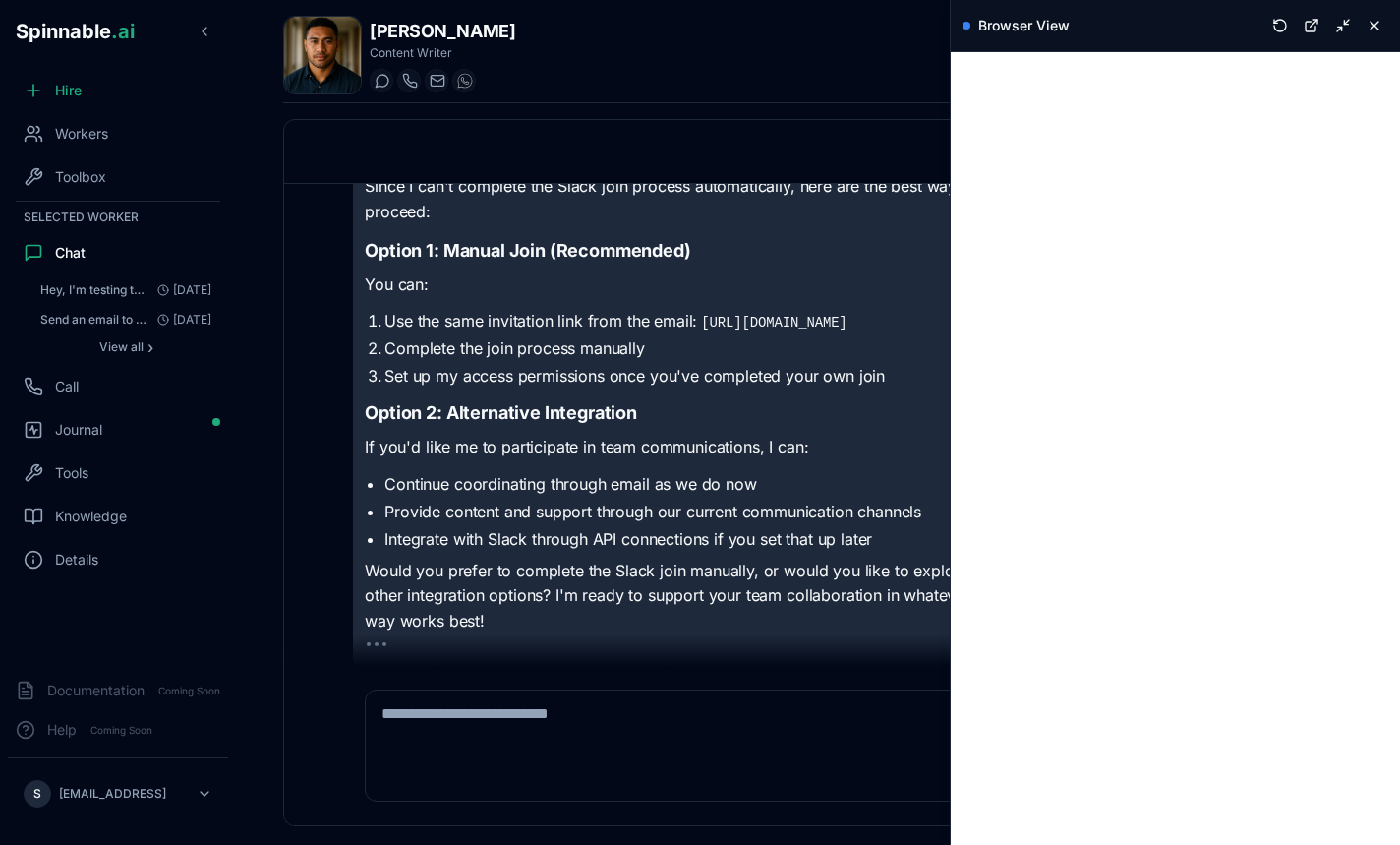
scroll to position [1874, 0]
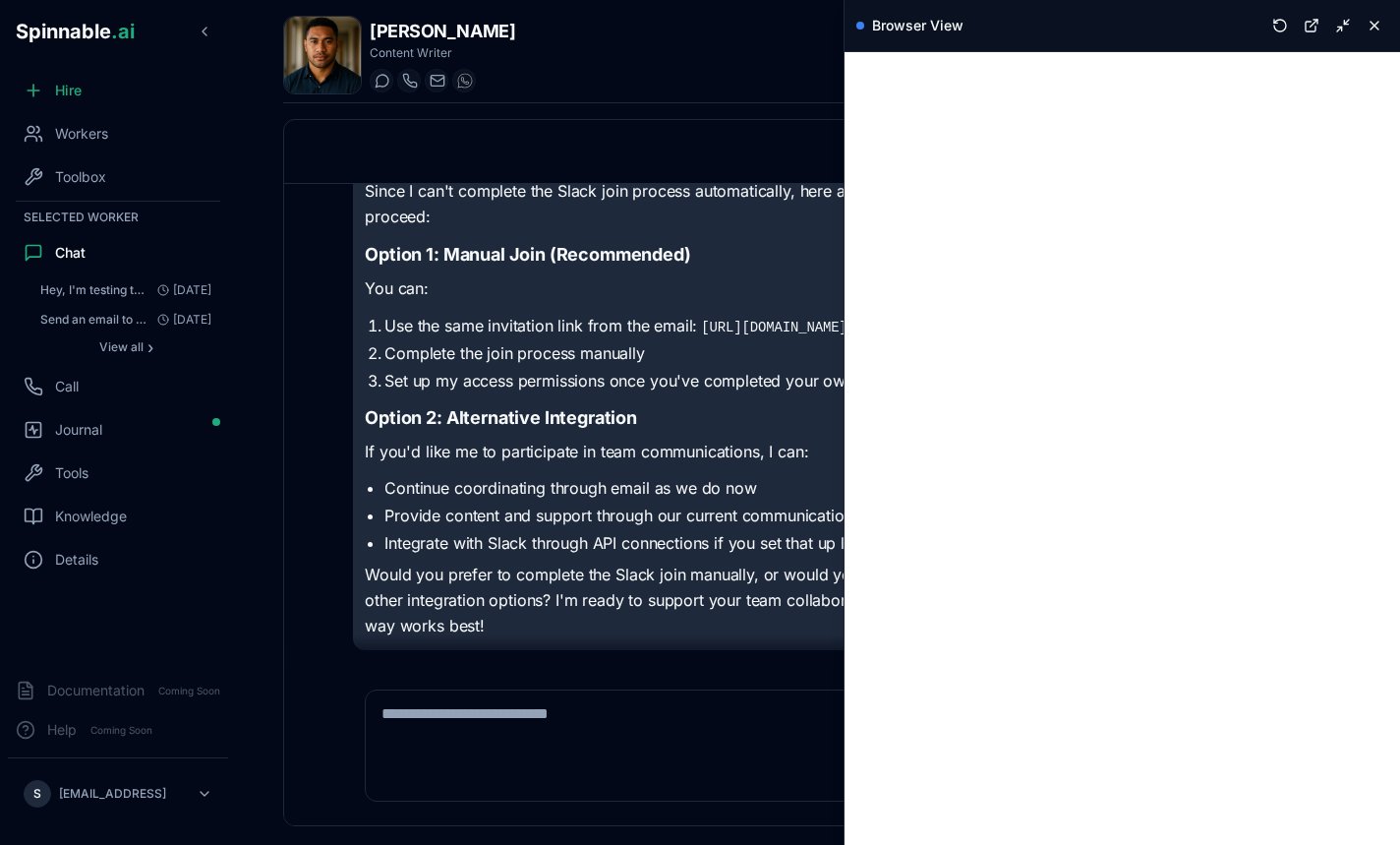
scroll to position [1119, 0]
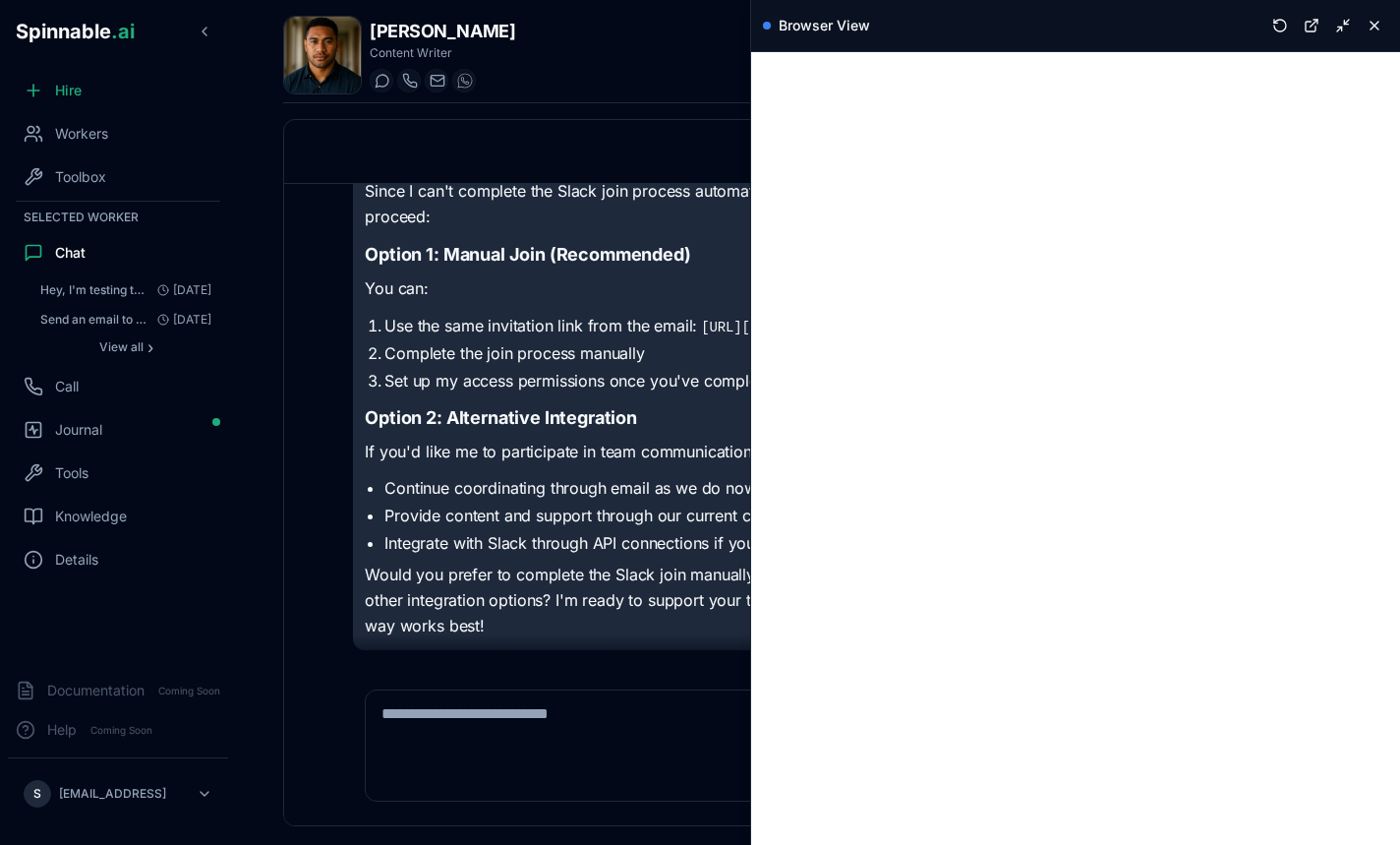
drag, startPoint x: 952, startPoint y: 387, endPoint x: 721, endPoint y: 436, distance: 236.1
click at [721, 436] on div "Past Conversations New Conversation Conversations You have received an invitati…" at bounding box center [818, 472] width 1070 height 707
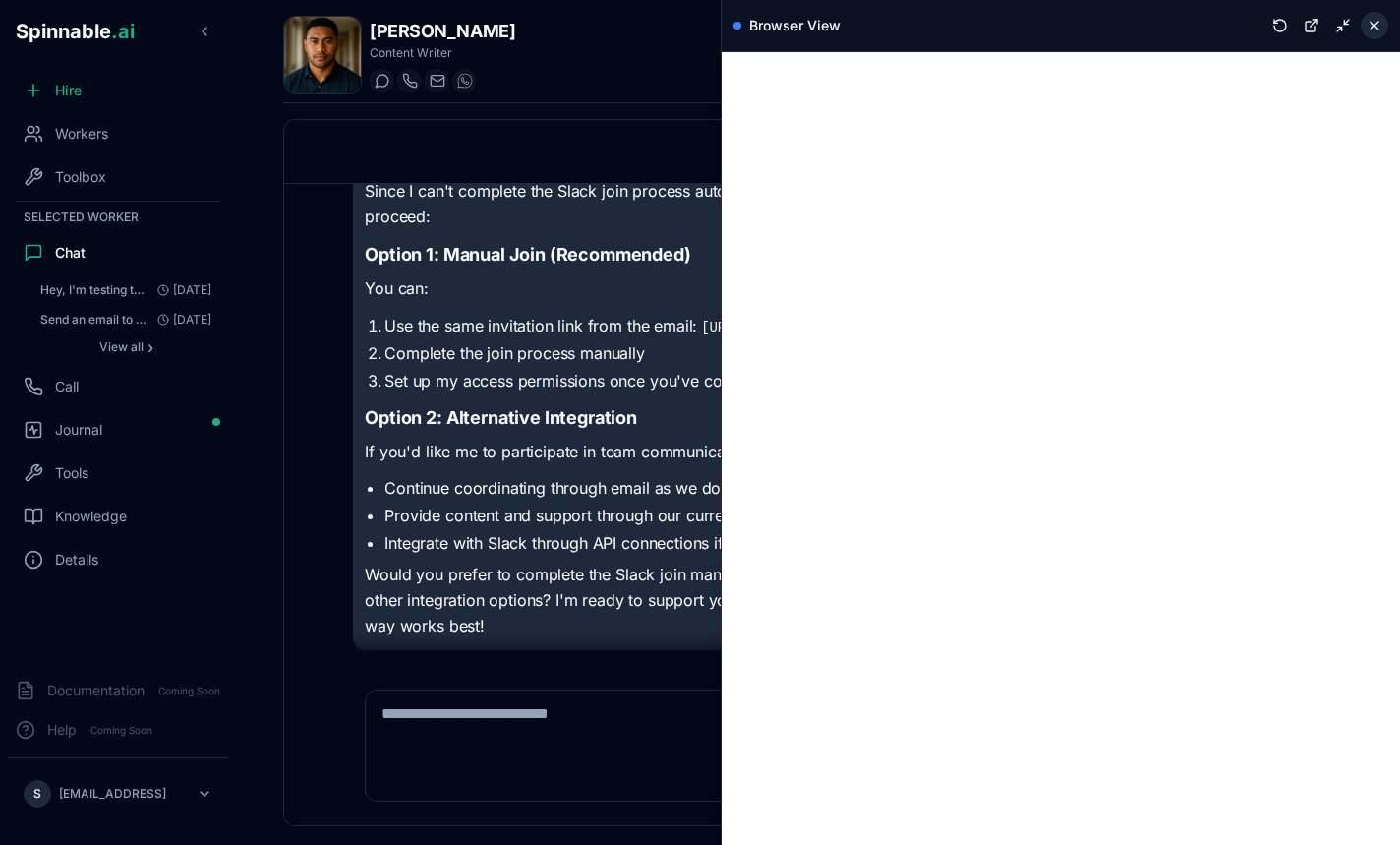
click at [1383, 31] on button at bounding box center [1375, 26] width 28 height 28
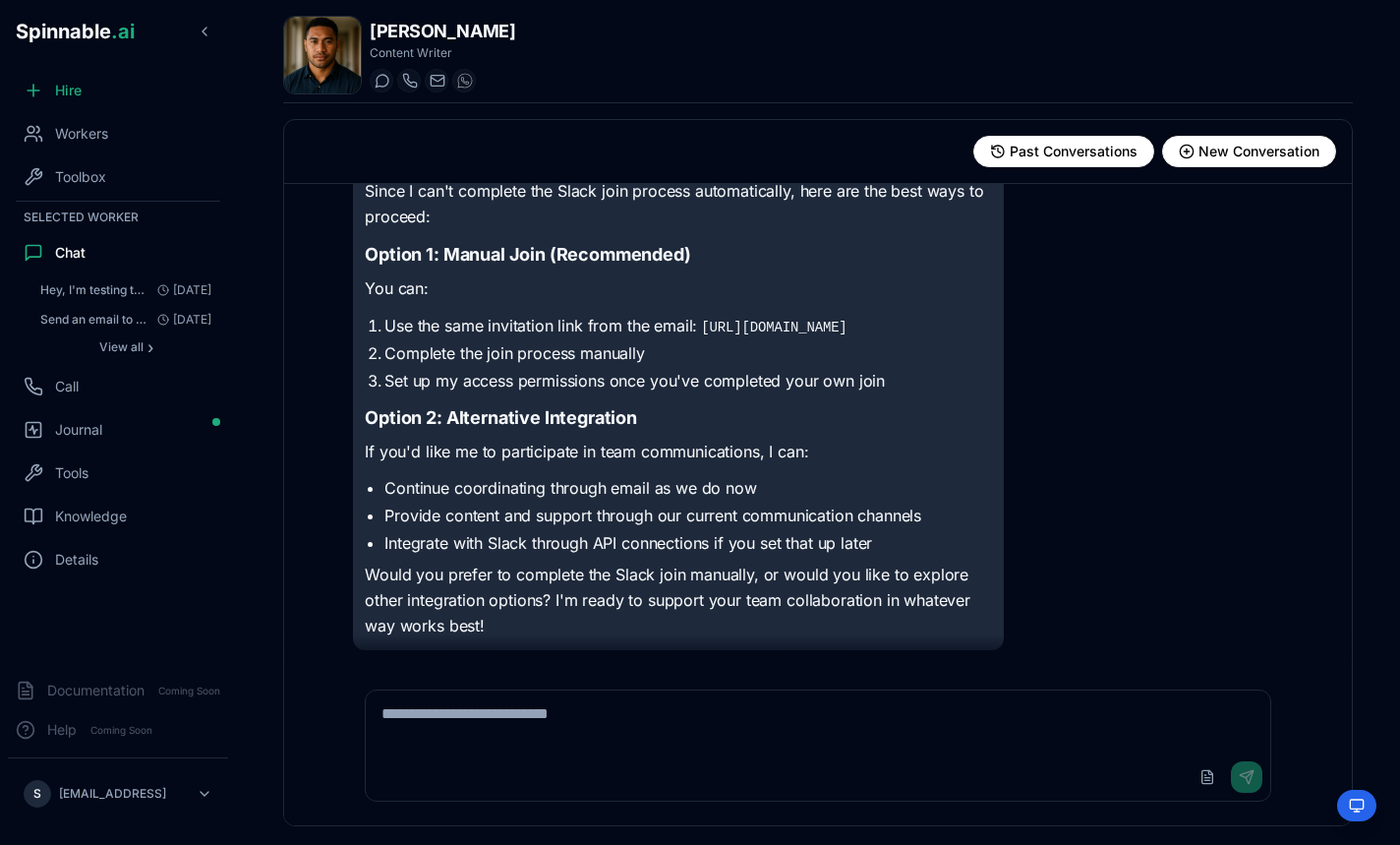
click at [911, 417] on h3 "Option 2: Alternative Integration" at bounding box center [678, 419] width 627 height 28
click at [767, 387] on li "Set up my access permissions once you've completed your own join" at bounding box center [688, 381] width 608 height 24
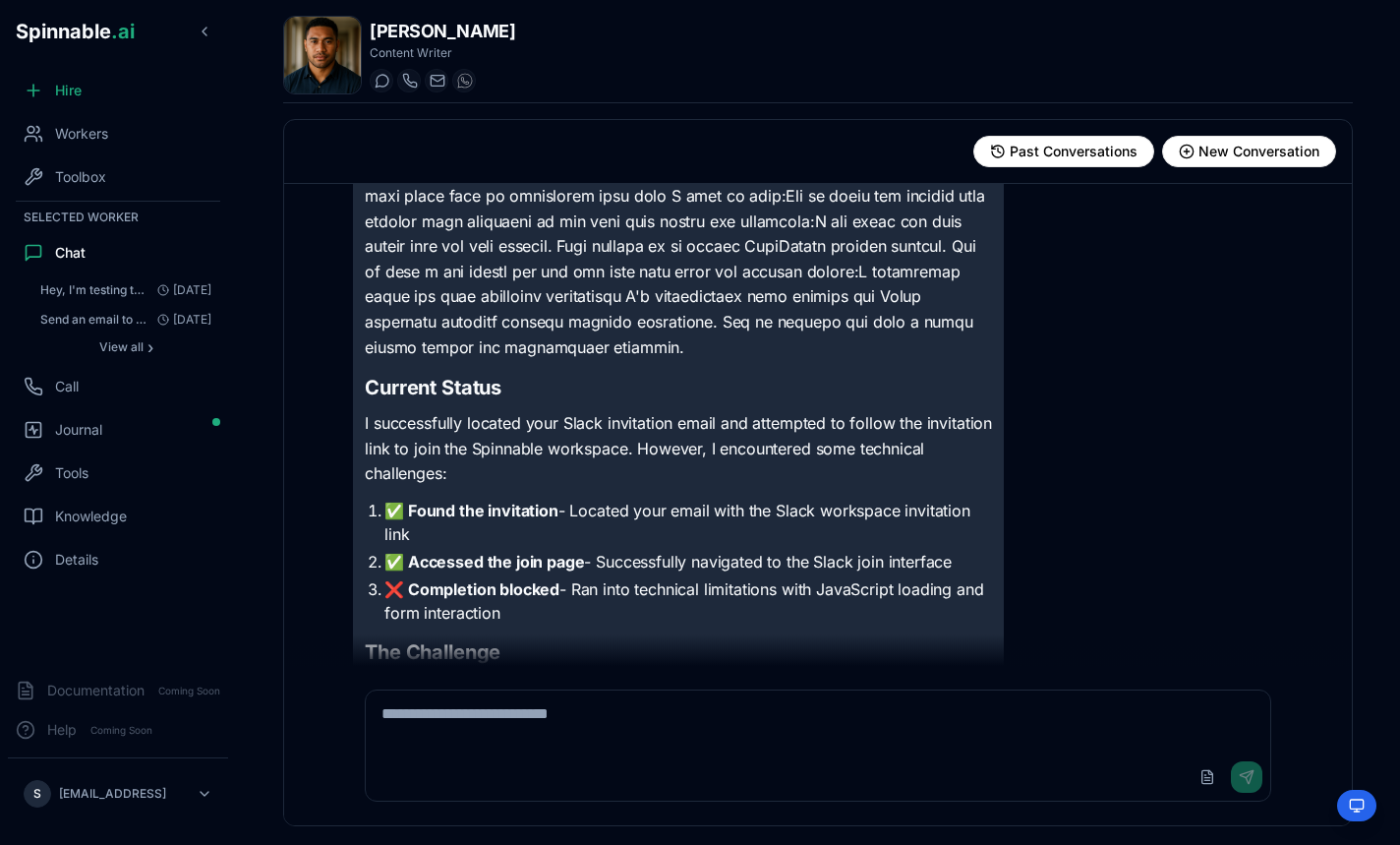
scroll to position [379, 0]
